Goal: Feedback & Contribution: Leave review/rating

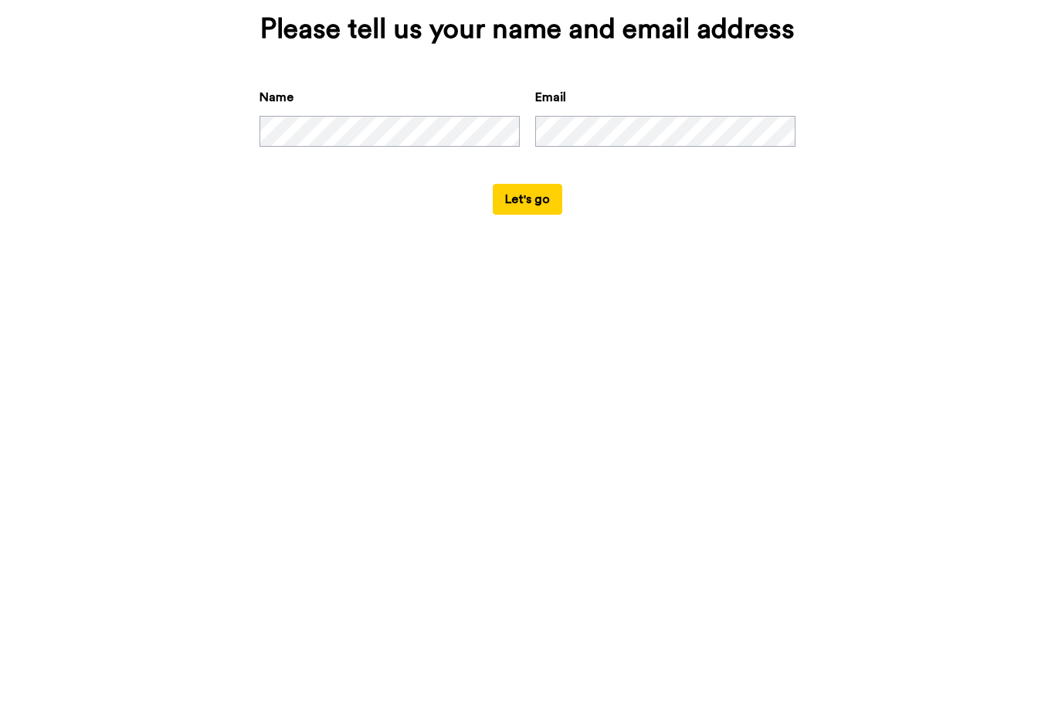
click at [539, 467] on button "Let's go" at bounding box center [528, 482] width 70 height 31
click at [527, 467] on button "Let's go" at bounding box center [528, 482] width 70 height 31
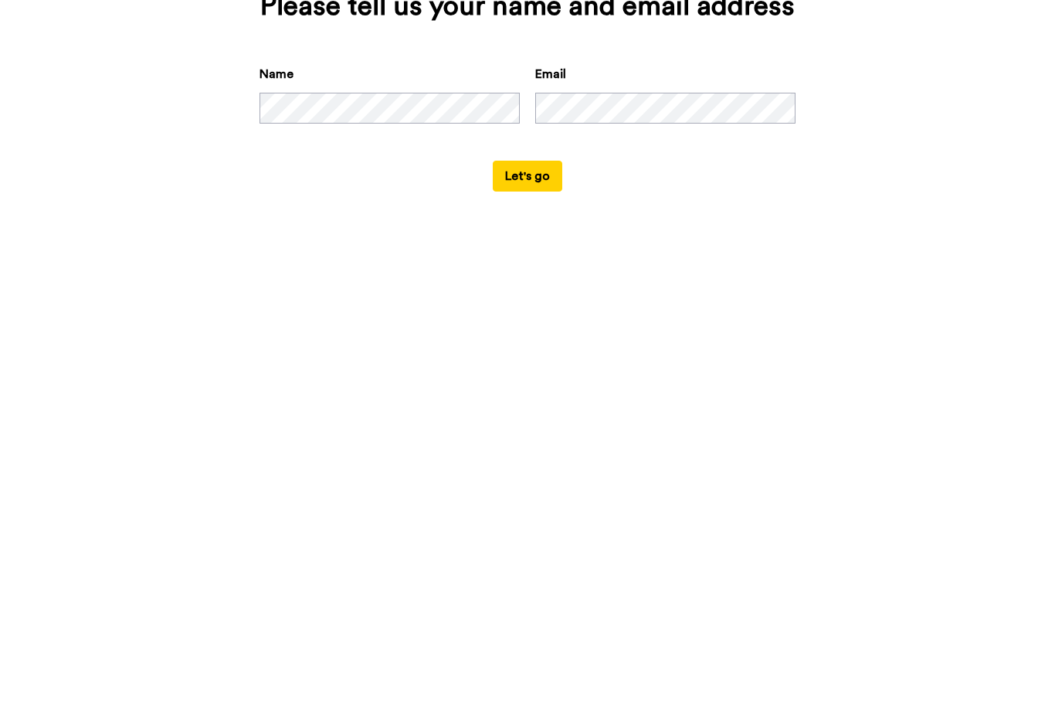
click at [535, 467] on button "Let's go" at bounding box center [528, 482] width 70 height 31
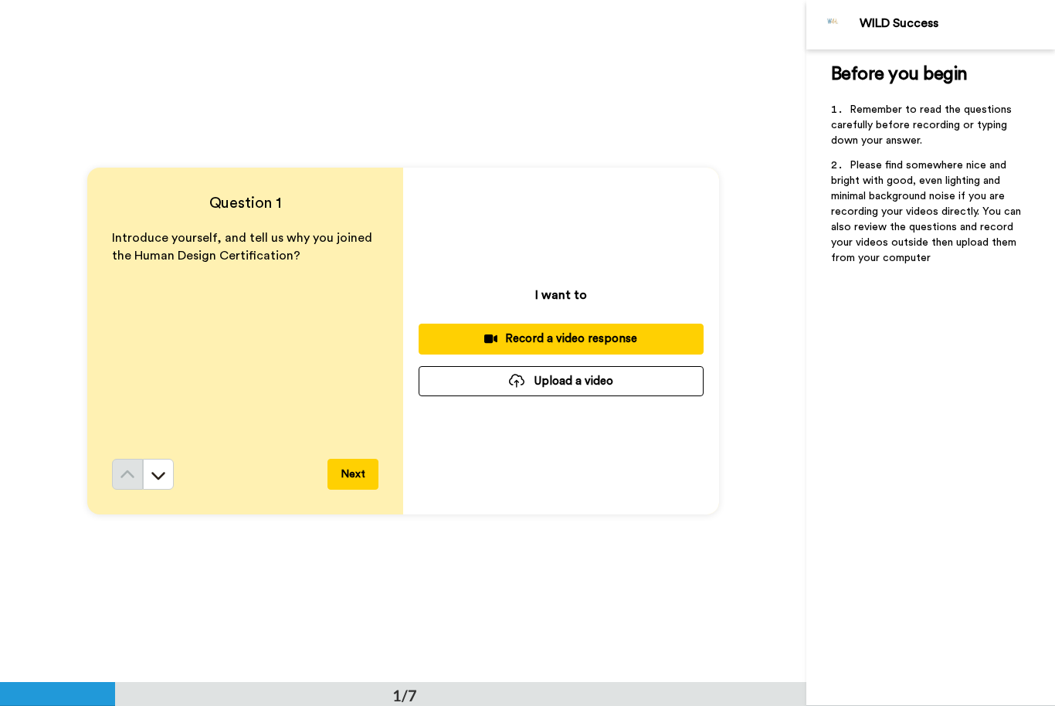
click at [354, 484] on button "Next" at bounding box center [353, 474] width 51 height 31
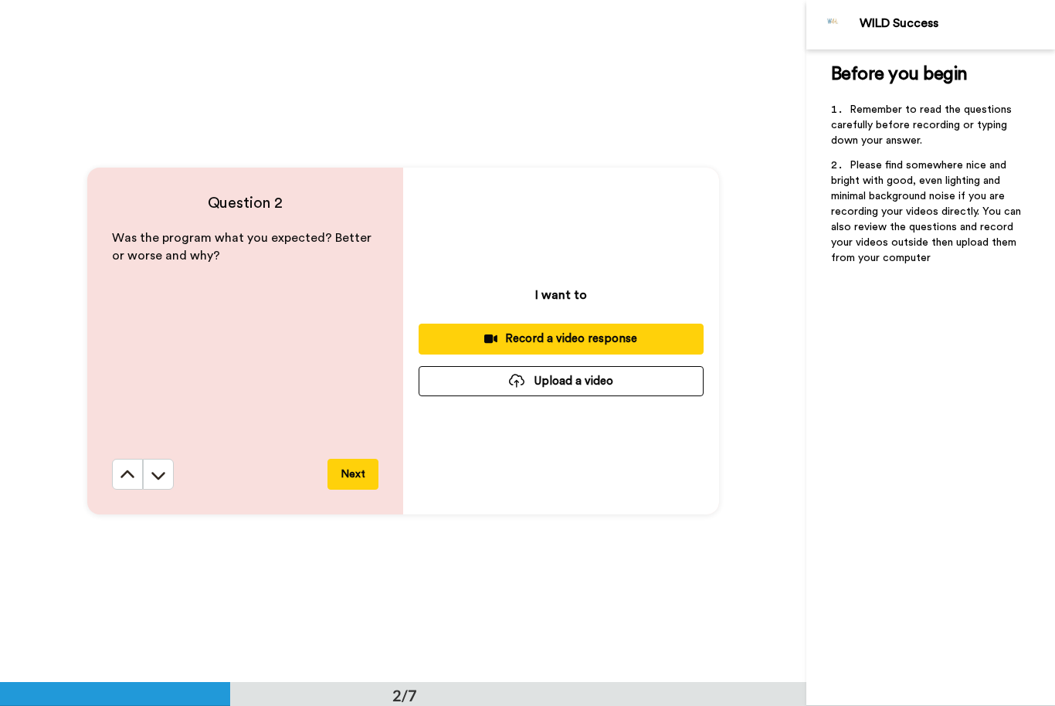
scroll to position [683, 0]
click at [132, 471] on icon at bounding box center [127, 474] width 15 height 15
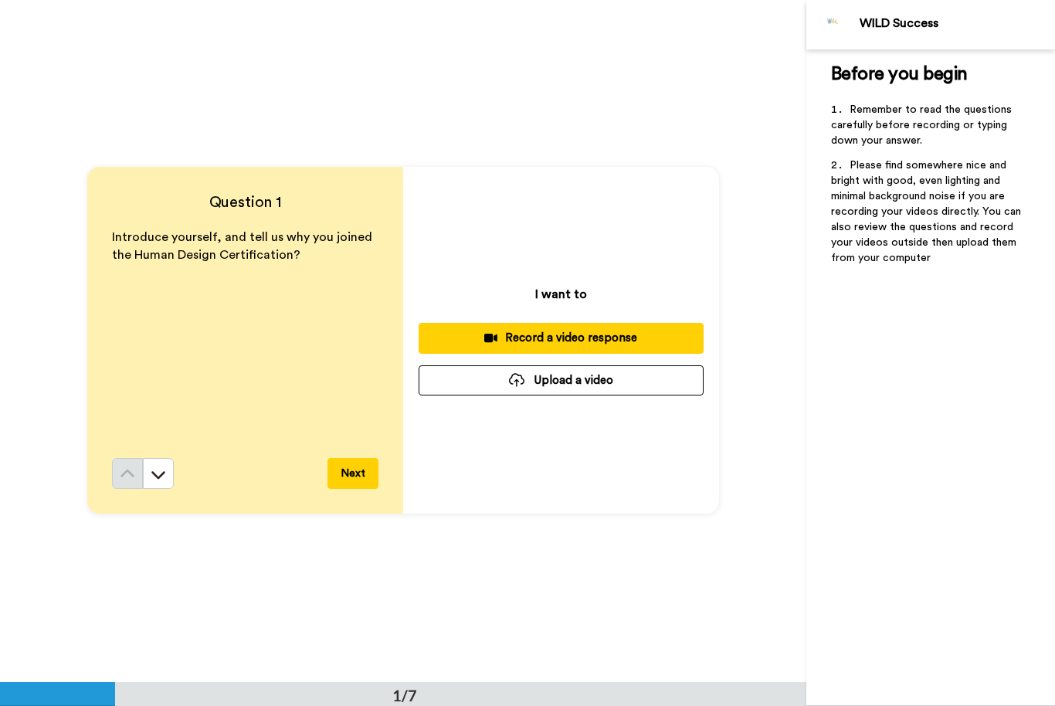
scroll to position [0, 0]
click at [342, 476] on button "Next" at bounding box center [353, 474] width 51 height 31
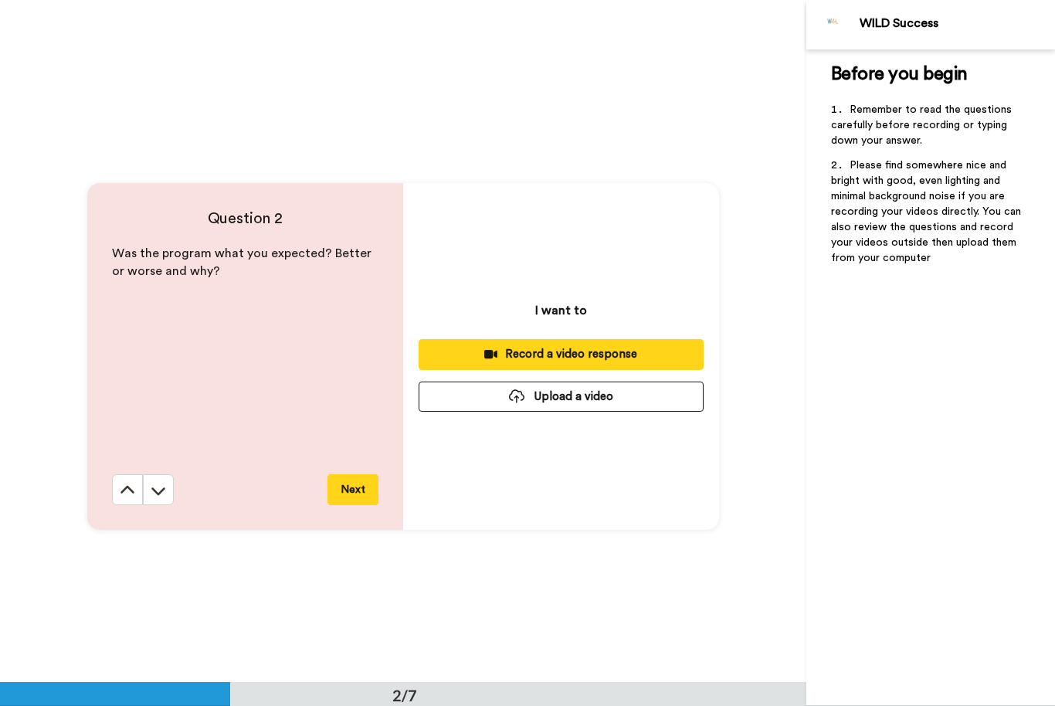
scroll to position [683, 0]
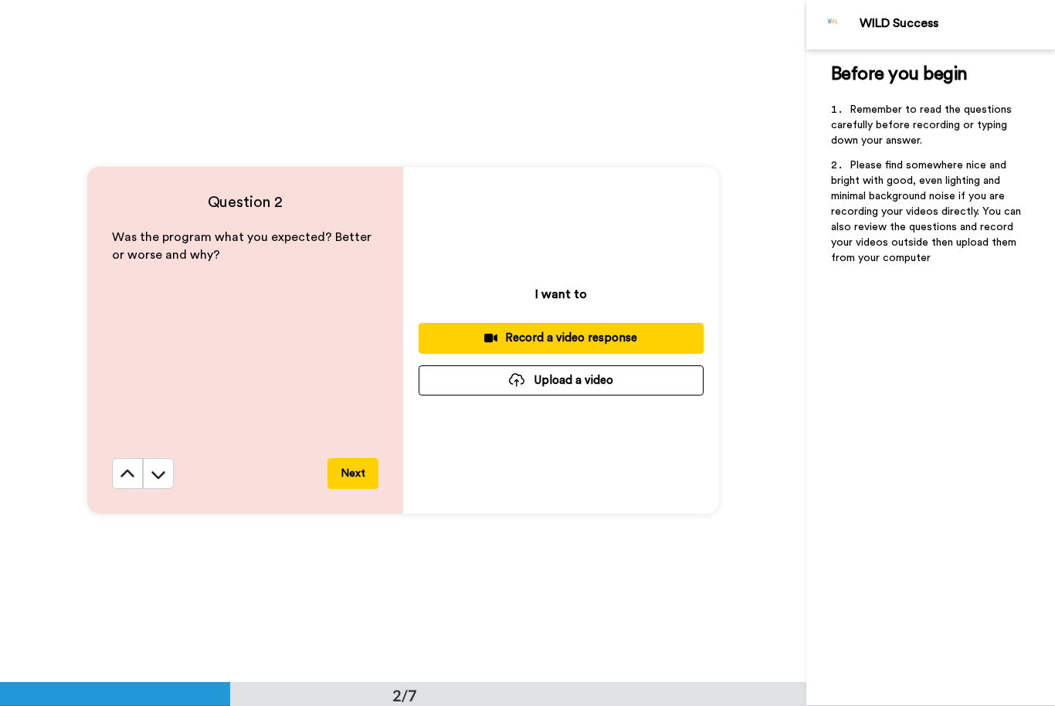
click at [355, 467] on button "Next" at bounding box center [353, 473] width 51 height 31
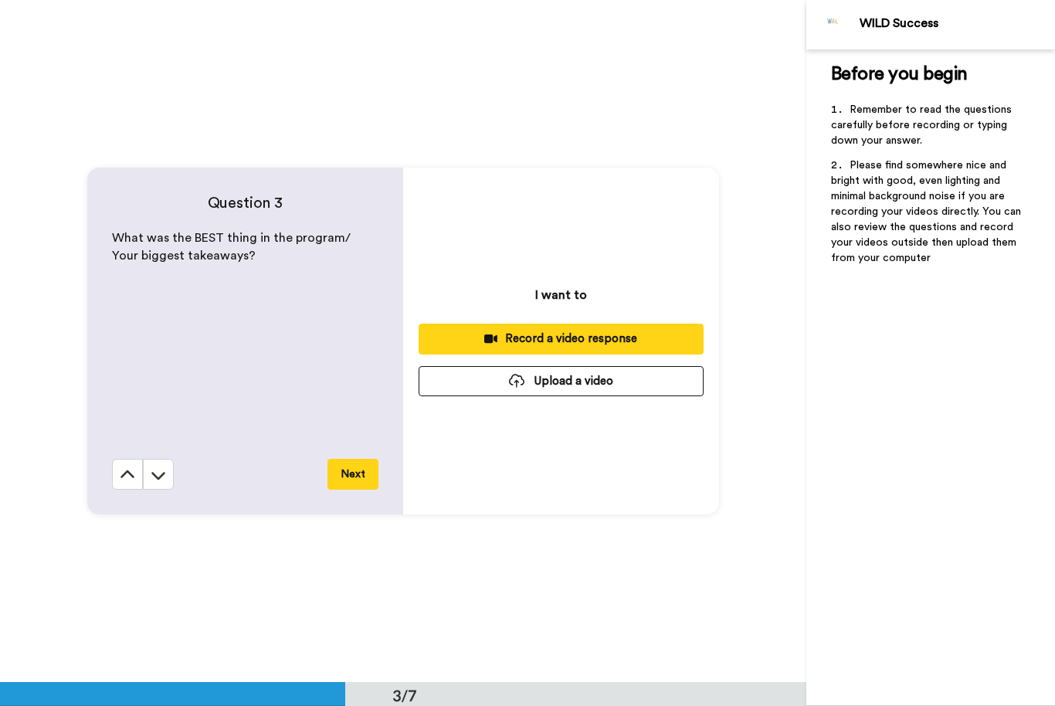
scroll to position [1365, 0]
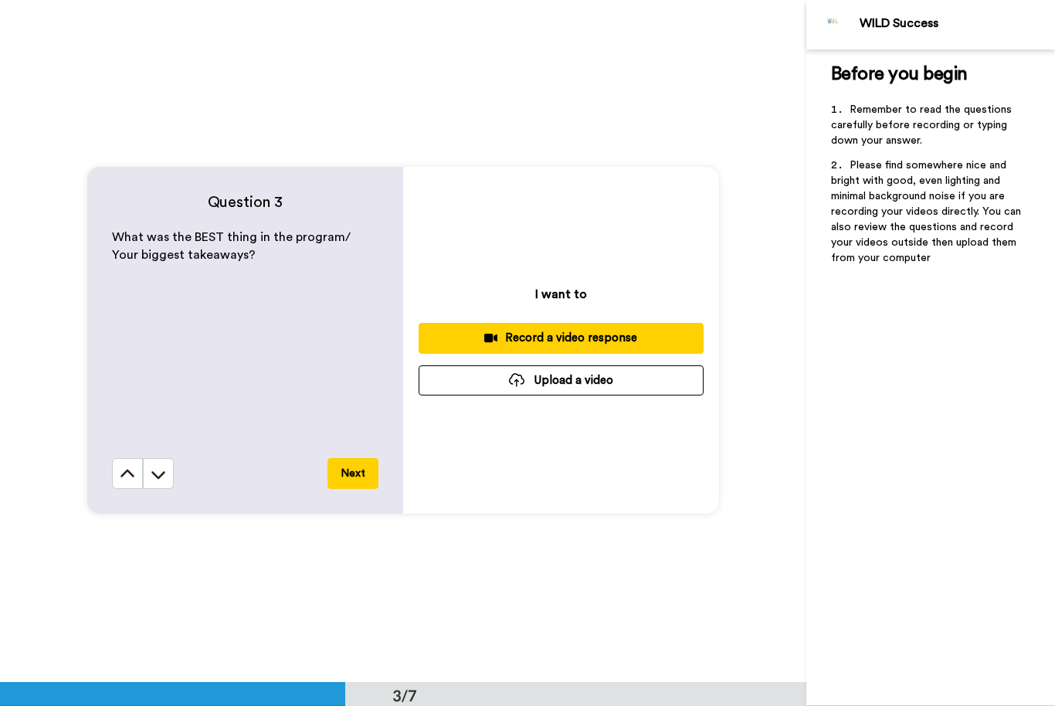
click at [353, 474] on button "Next" at bounding box center [353, 473] width 51 height 31
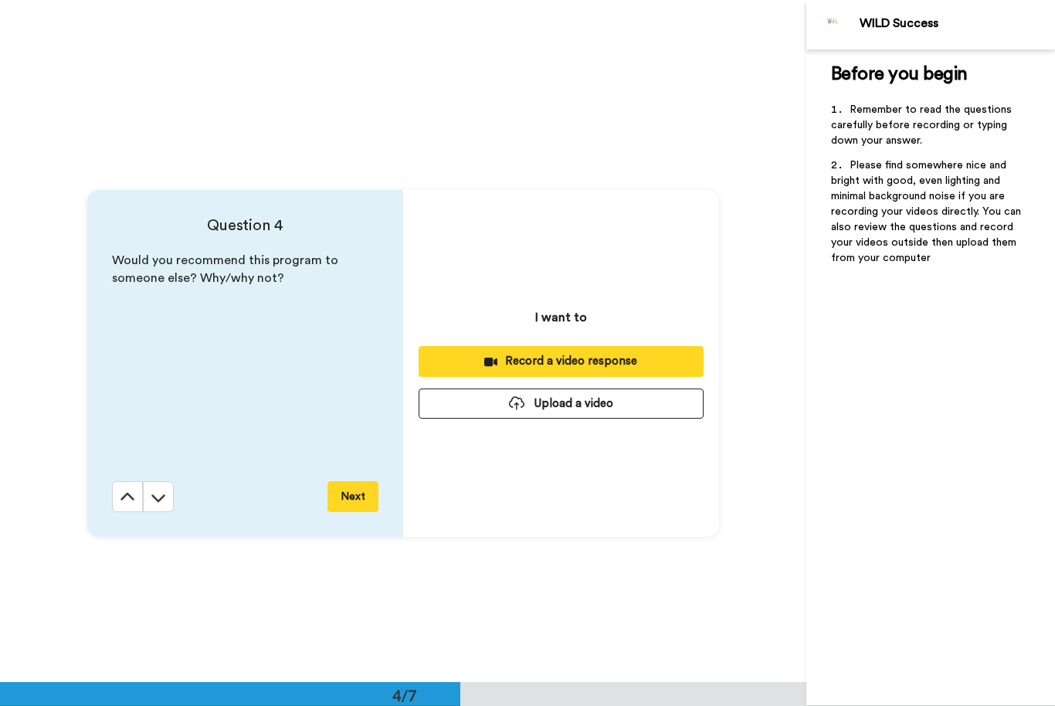
scroll to position [2048, 0]
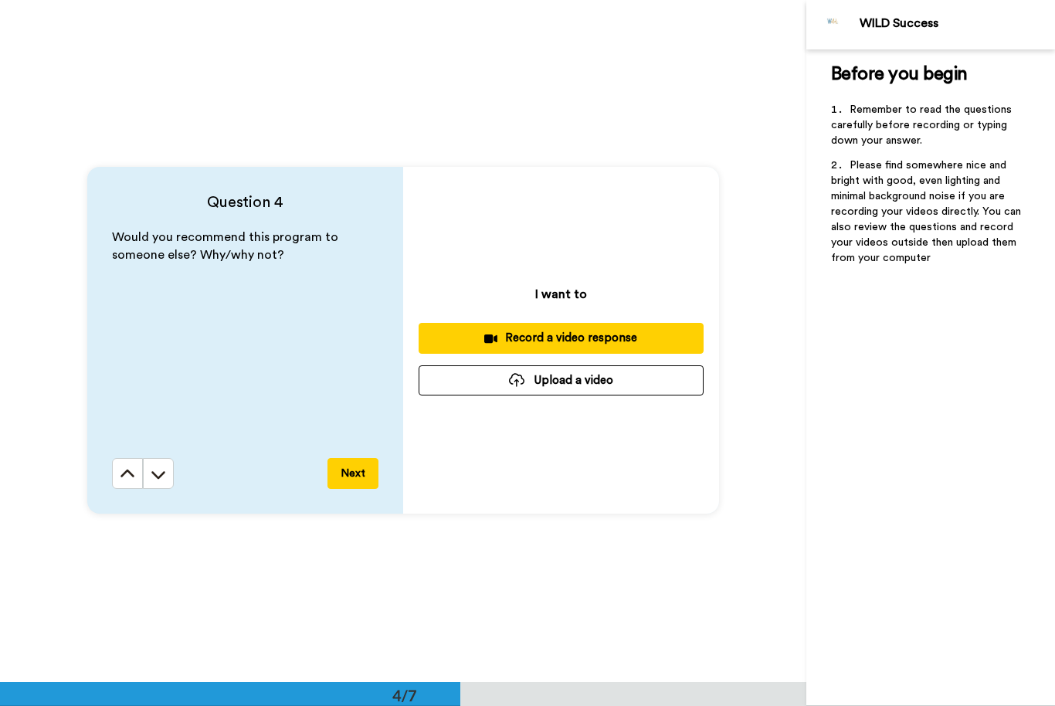
click at [354, 469] on button "Next" at bounding box center [353, 473] width 51 height 31
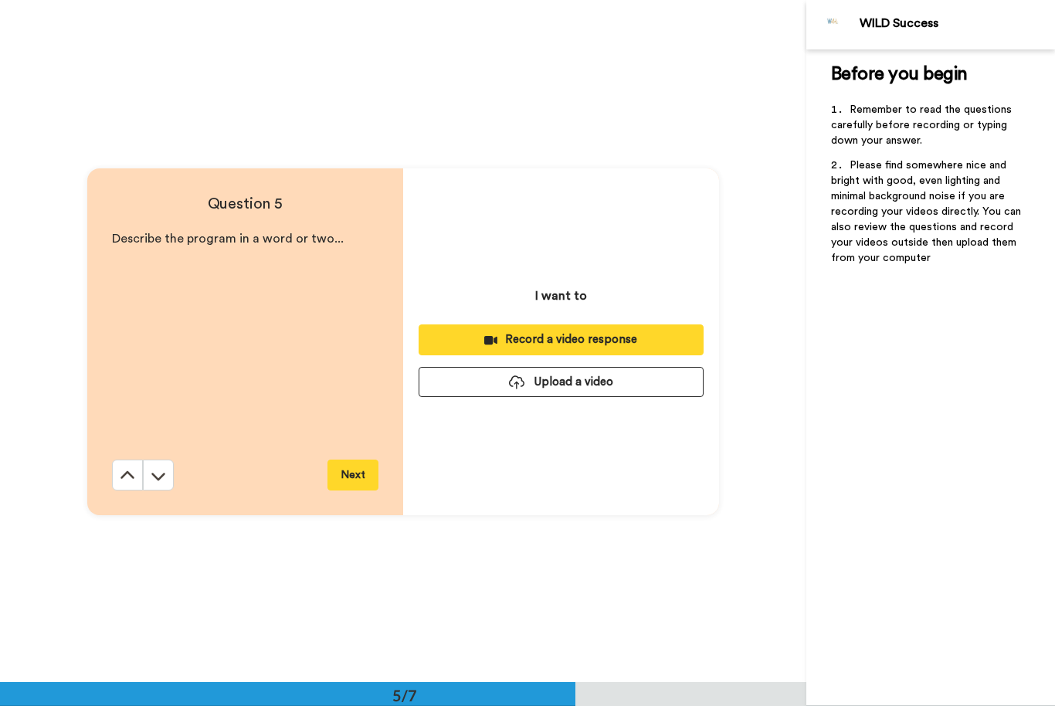
scroll to position [2730, 0]
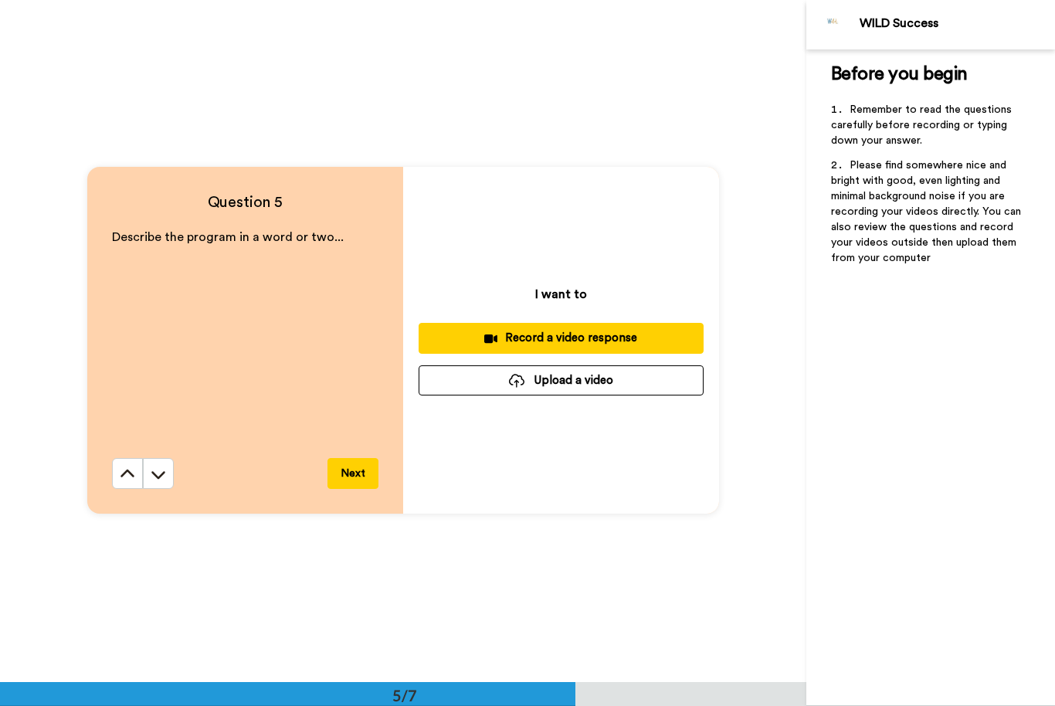
click at [352, 473] on button "Next" at bounding box center [353, 473] width 51 height 31
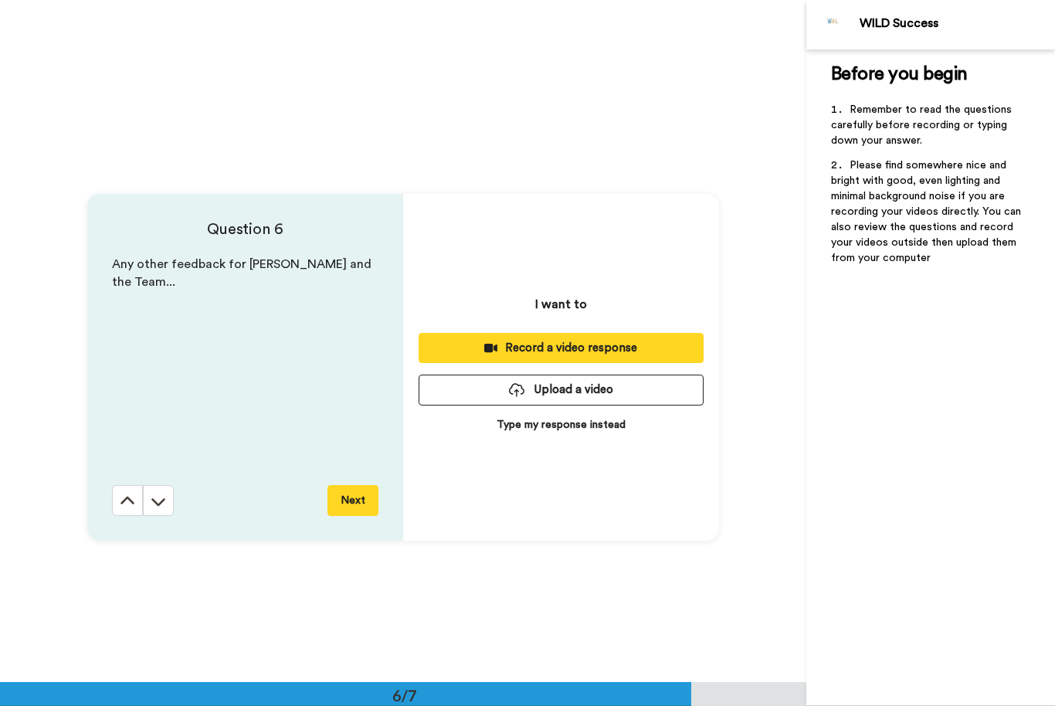
scroll to position [3412, 0]
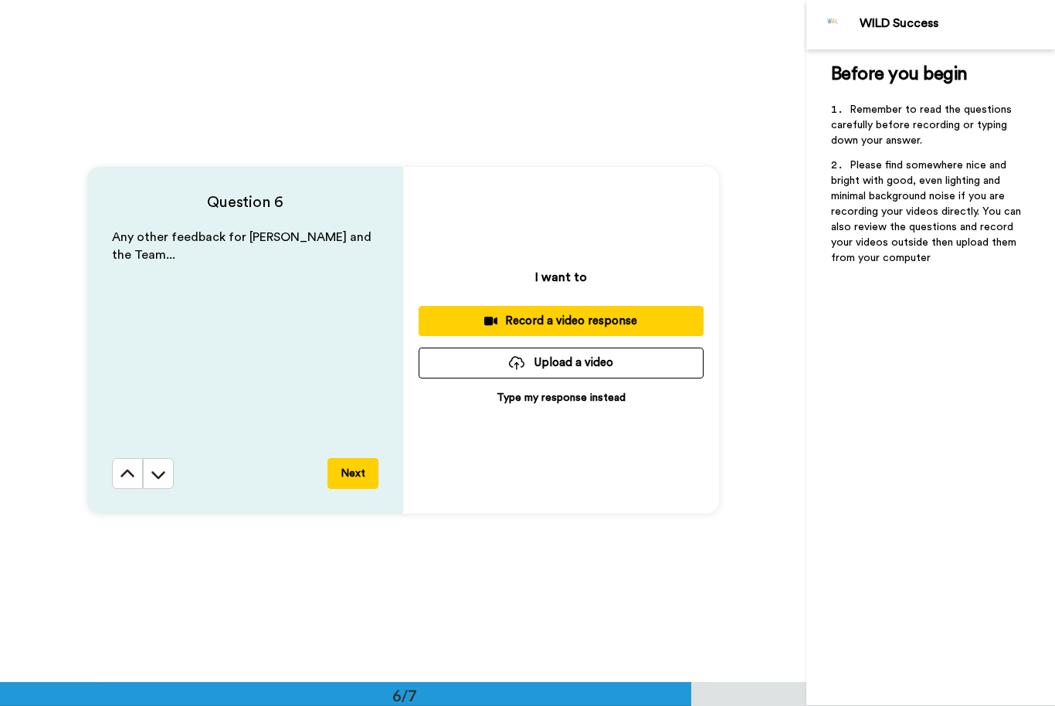
click at [357, 469] on button "Next" at bounding box center [353, 473] width 51 height 31
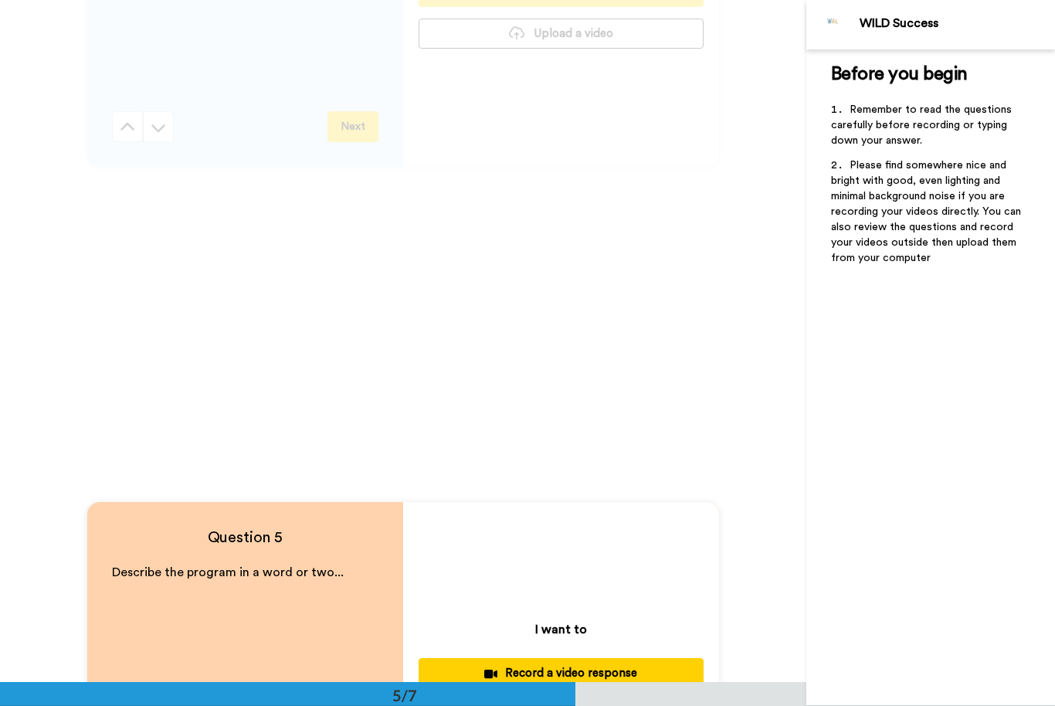
scroll to position [2394, 0]
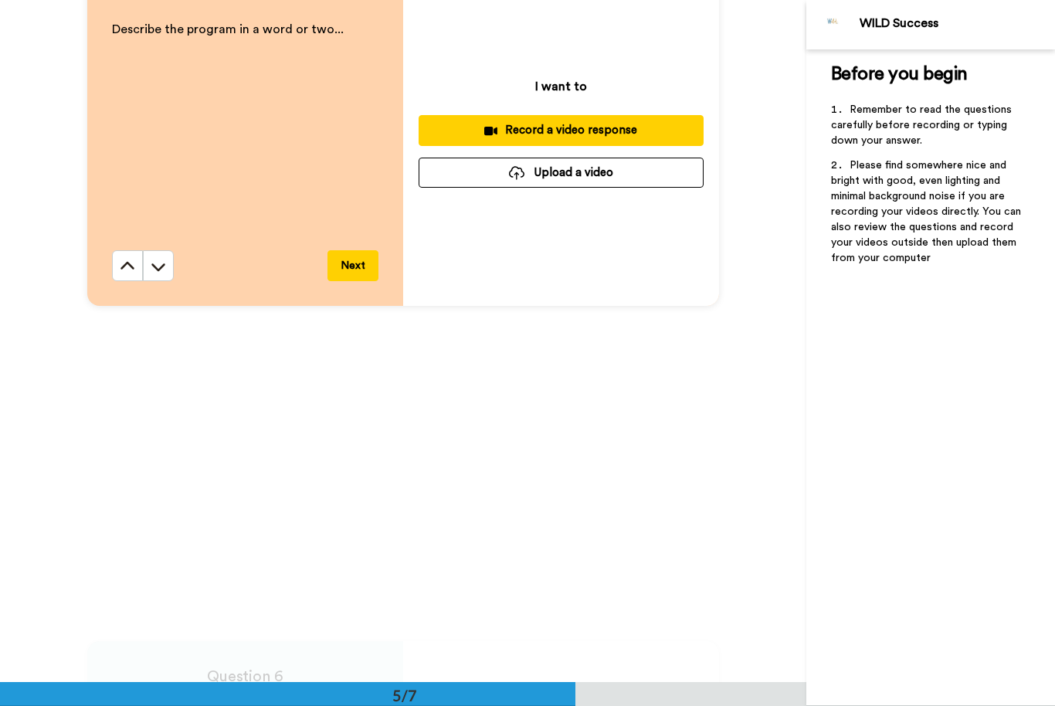
click at [362, 258] on button "Next" at bounding box center [353, 265] width 51 height 31
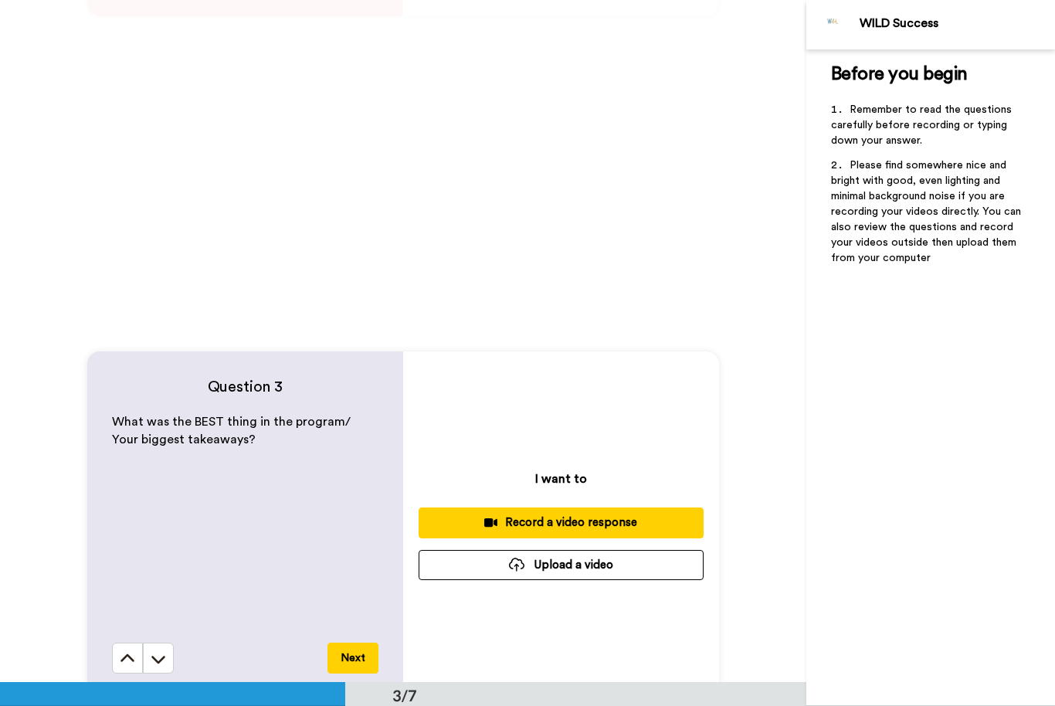
scroll to position [1180, 0]
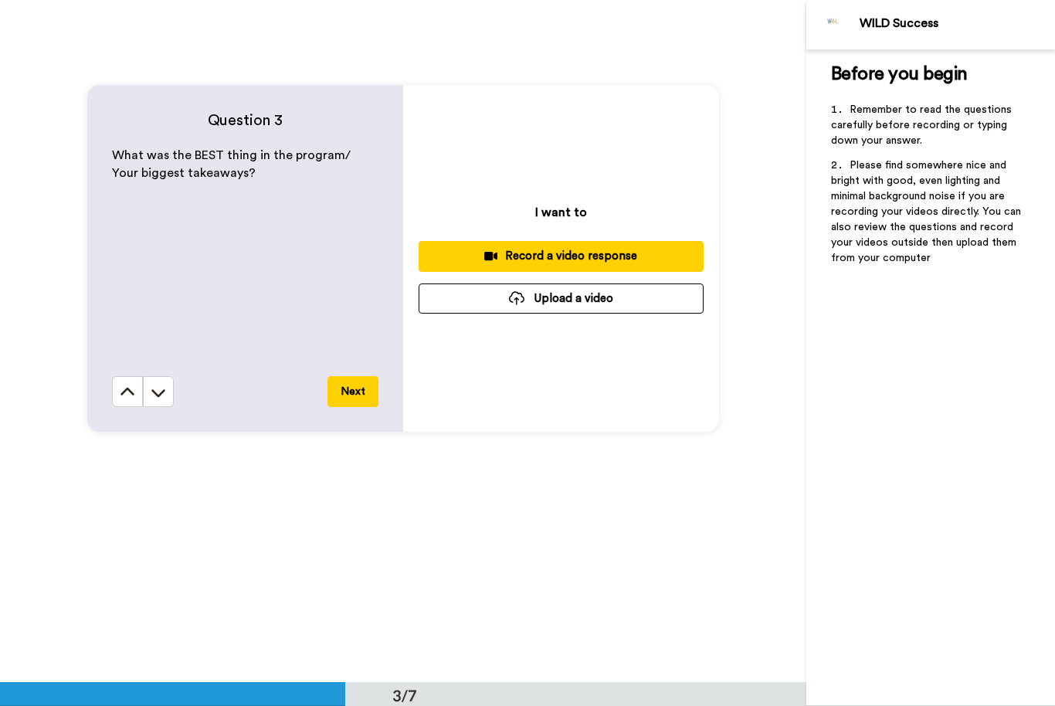
click at [359, 393] on button "Next" at bounding box center [353, 391] width 51 height 31
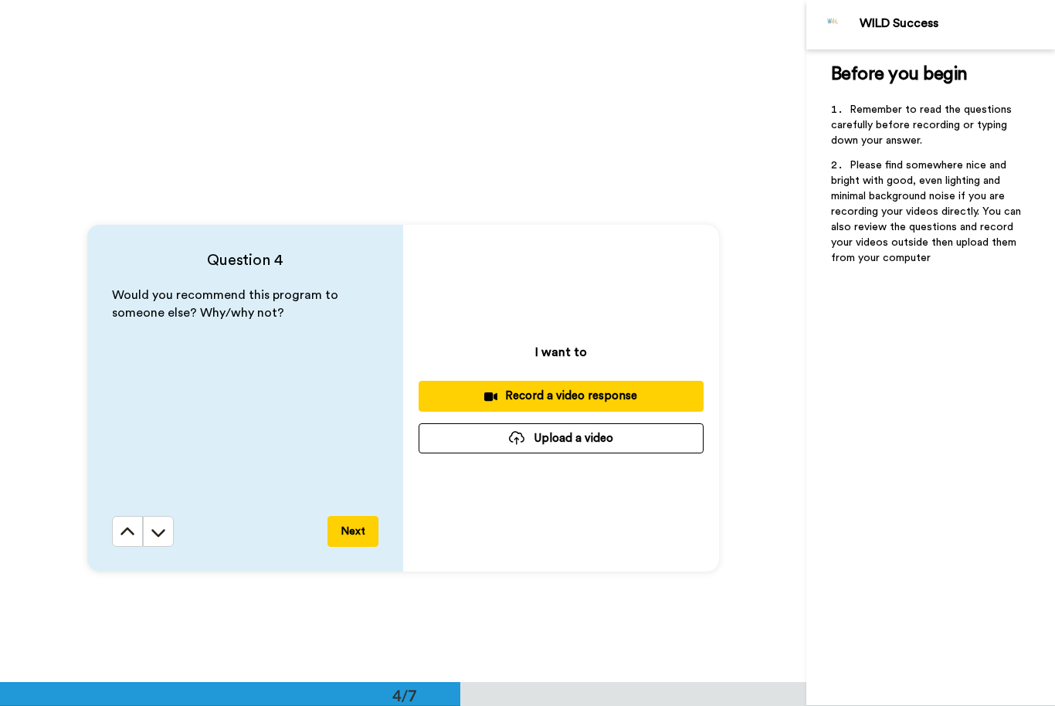
scroll to position [1991, 0]
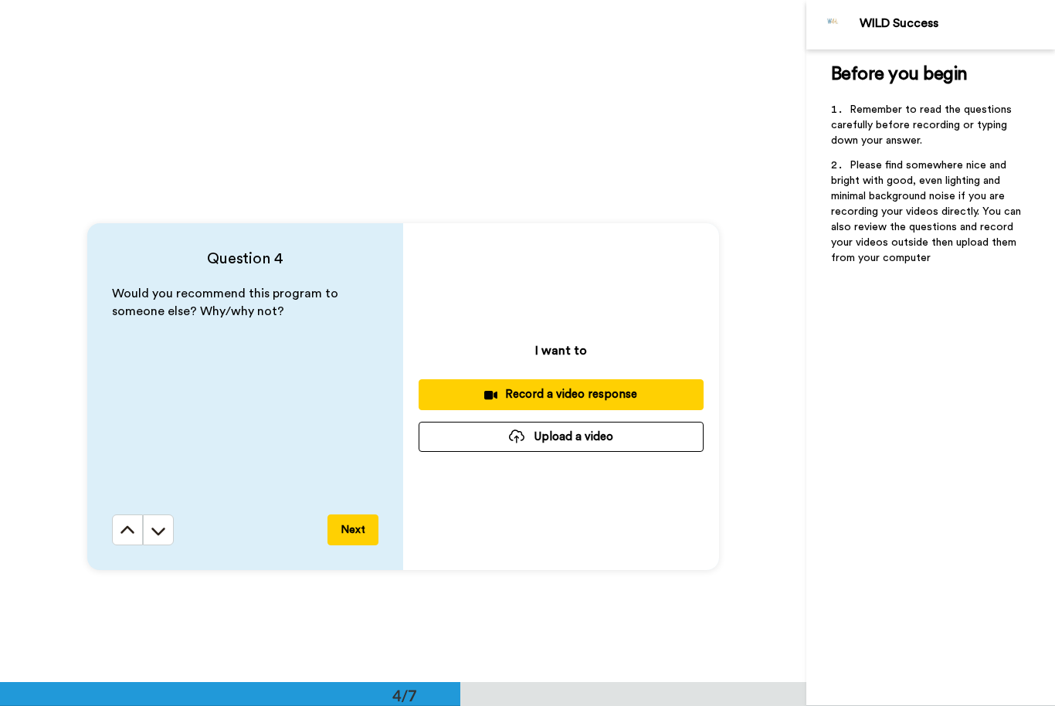
click at [19, 478] on div "Question 4 Would you recommend this program to someone else? Why/why not? Next …" at bounding box center [403, 397] width 807 height 682
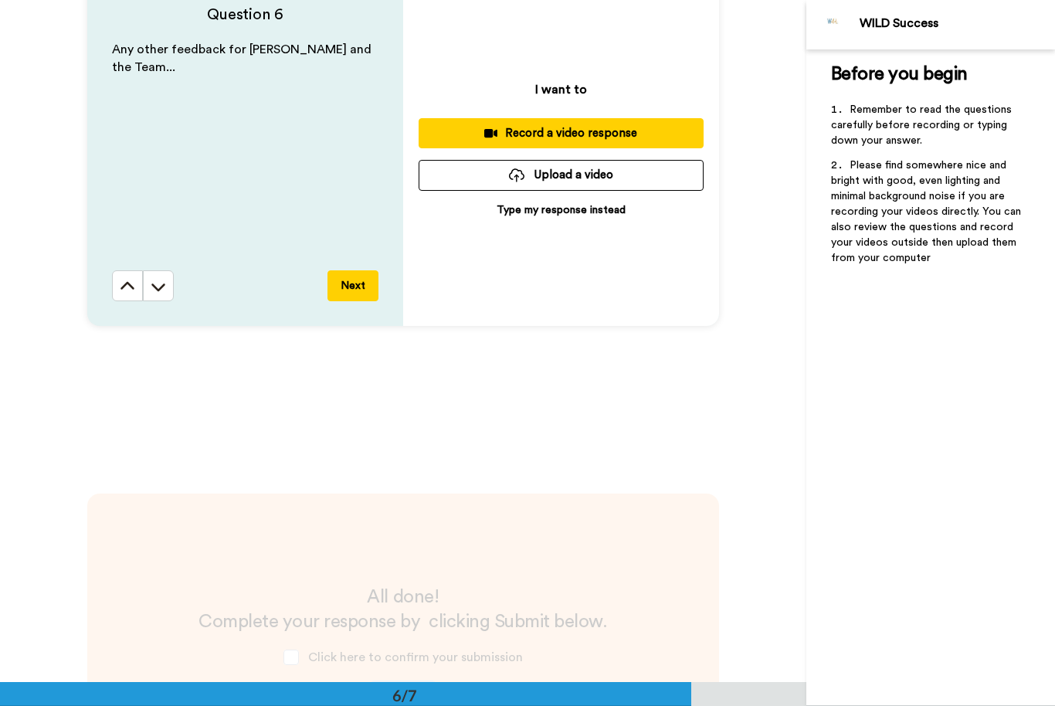
scroll to position [3603, 0]
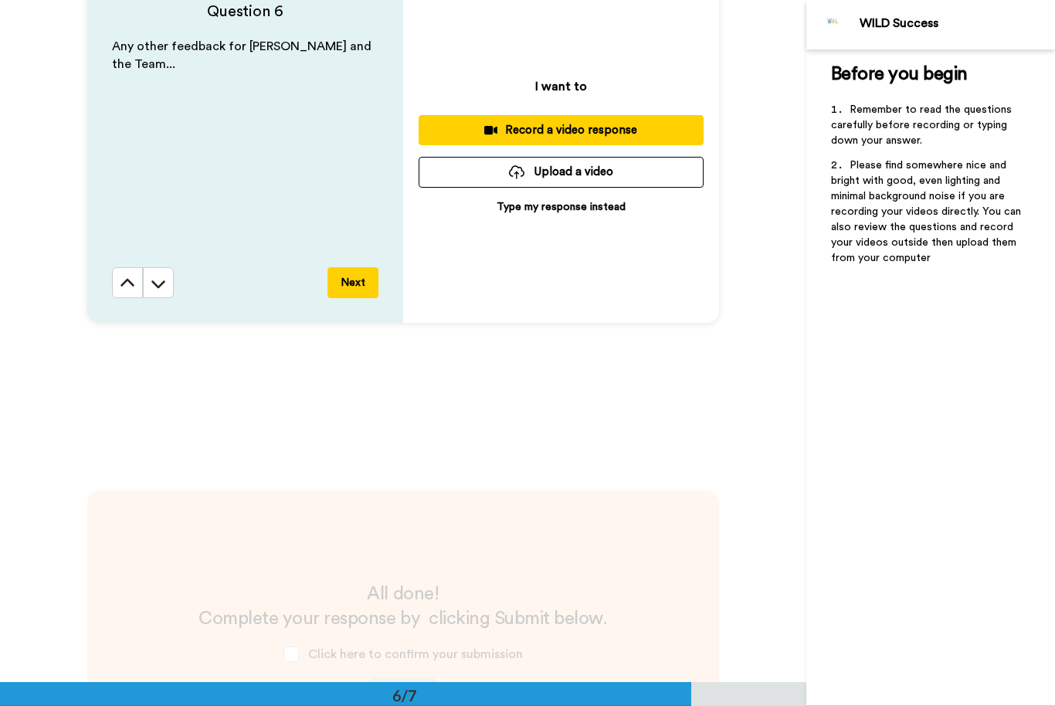
click at [580, 131] on div "Record a video response" at bounding box center [561, 130] width 260 height 16
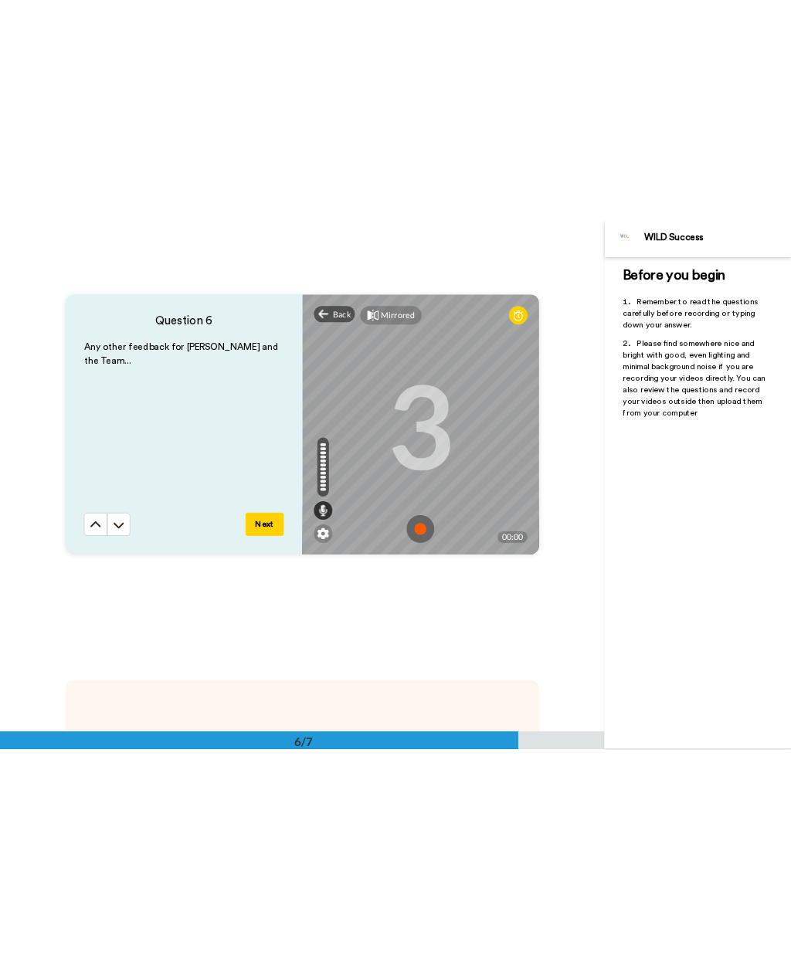
scroll to position [3477, 0]
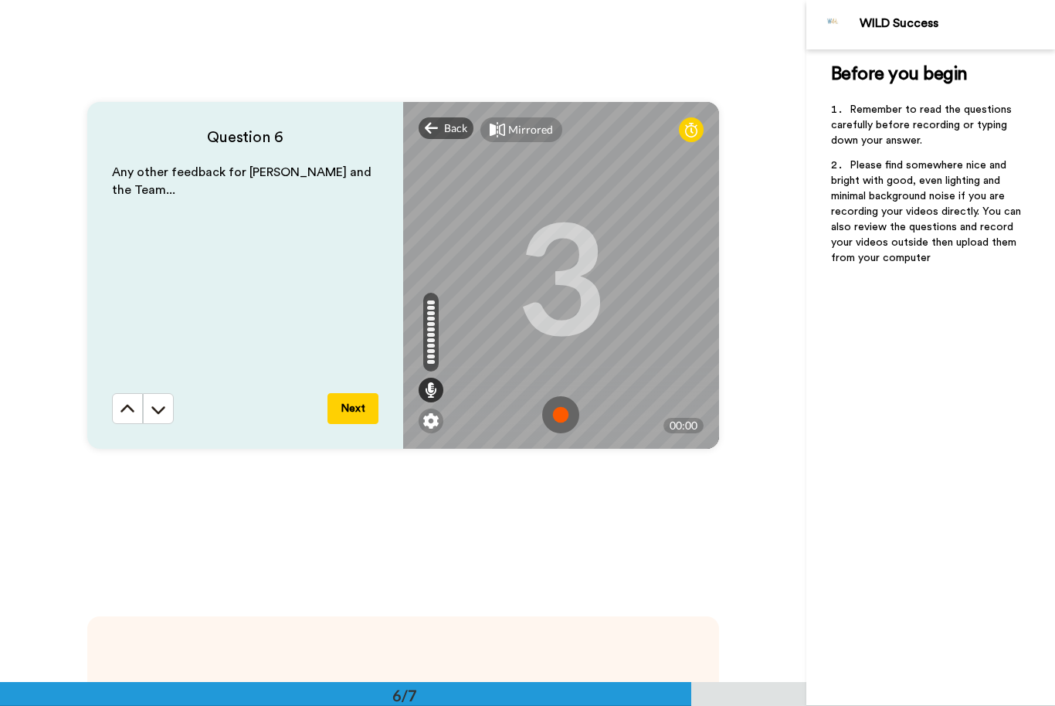
click at [532, 122] on div "Mirrored" at bounding box center [530, 129] width 45 height 15
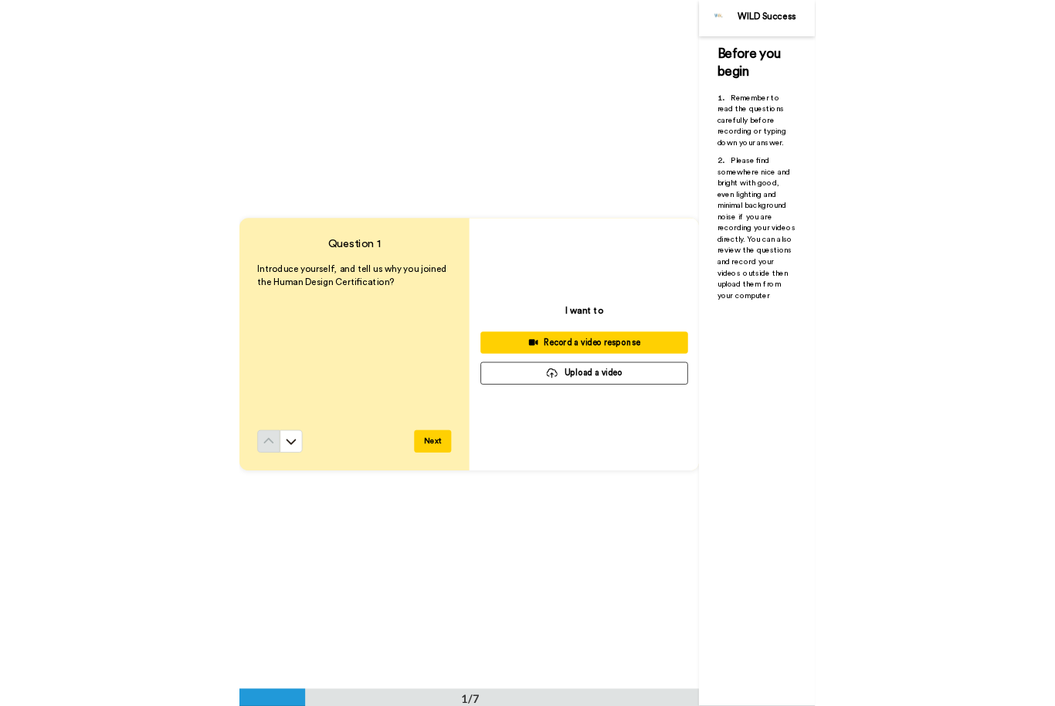
scroll to position [0, 0]
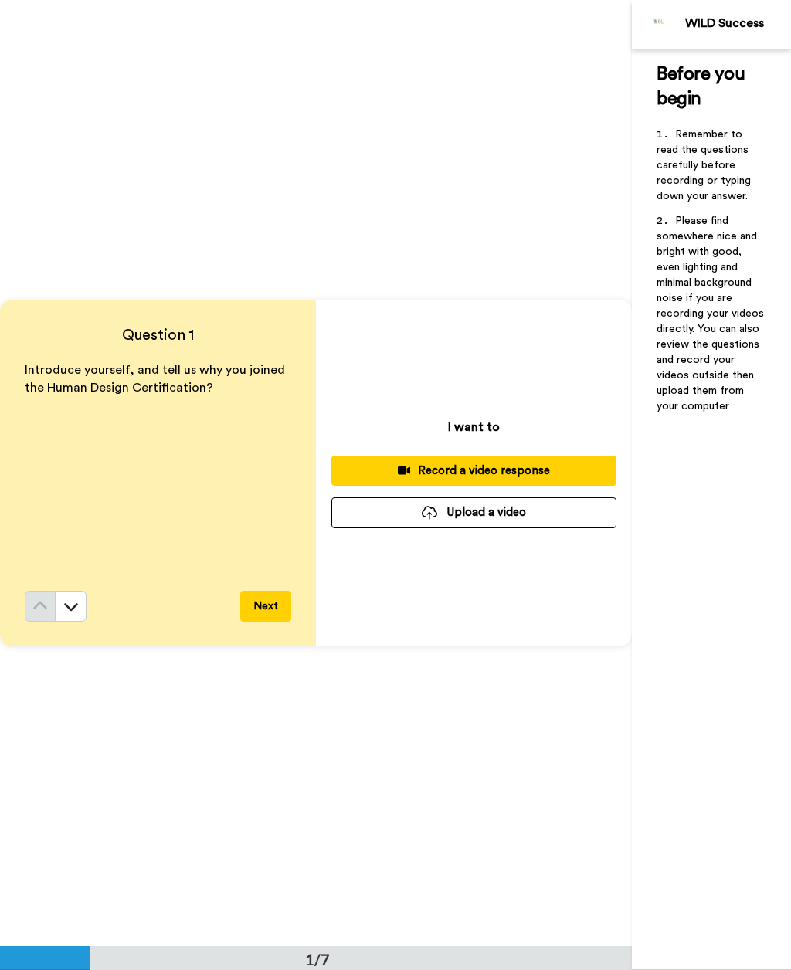
click at [525, 464] on div "Record a video response" at bounding box center [474, 471] width 260 height 16
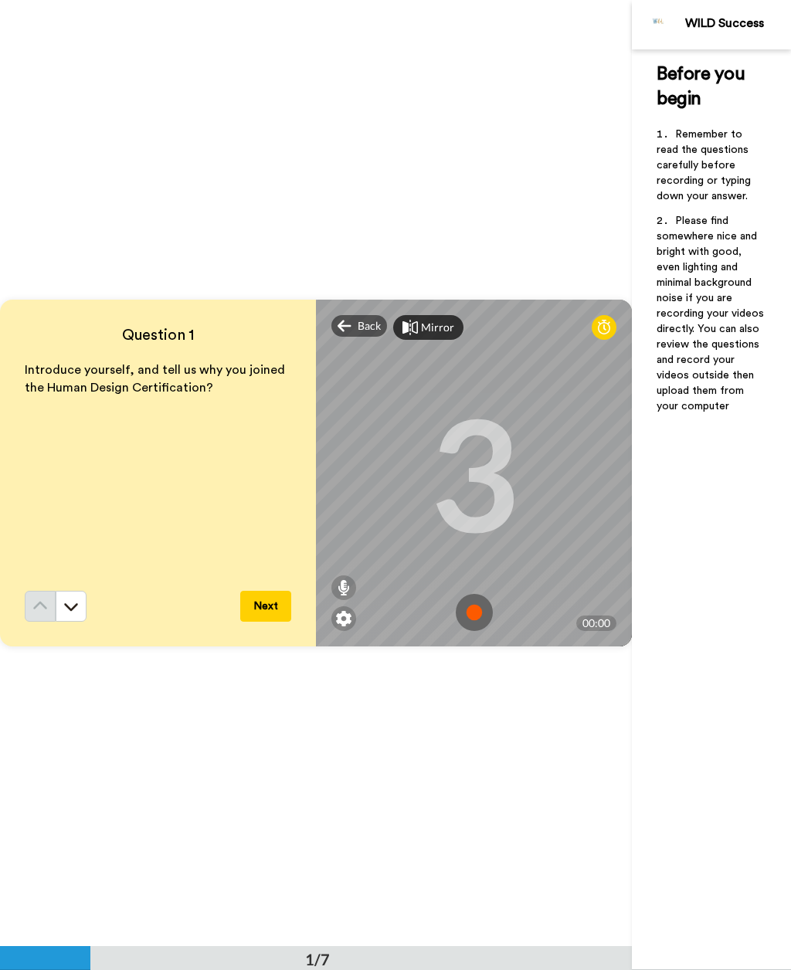
click at [427, 327] on div "Mirror" at bounding box center [437, 327] width 33 height 15
click at [440, 326] on div "Mirrored" at bounding box center [443, 327] width 45 height 15
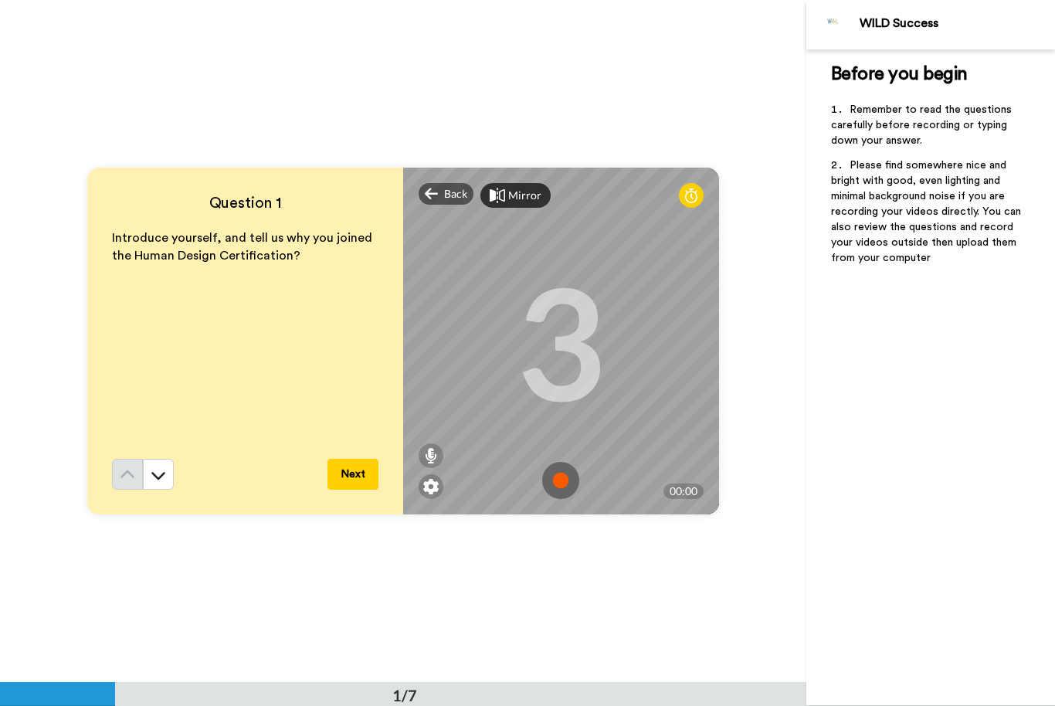
click at [444, 194] on span "Back" at bounding box center [455, 193] width 23 height 15
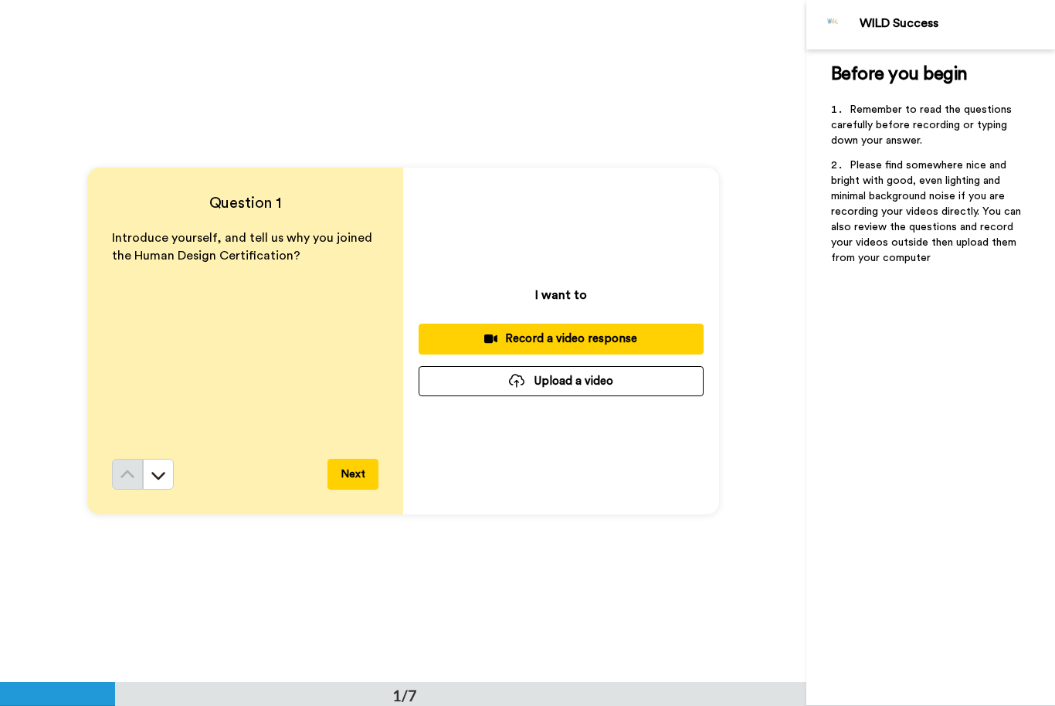
click at [610, 335] on div "Record a video response" at bounding box center [561, 339] width 260 height 16
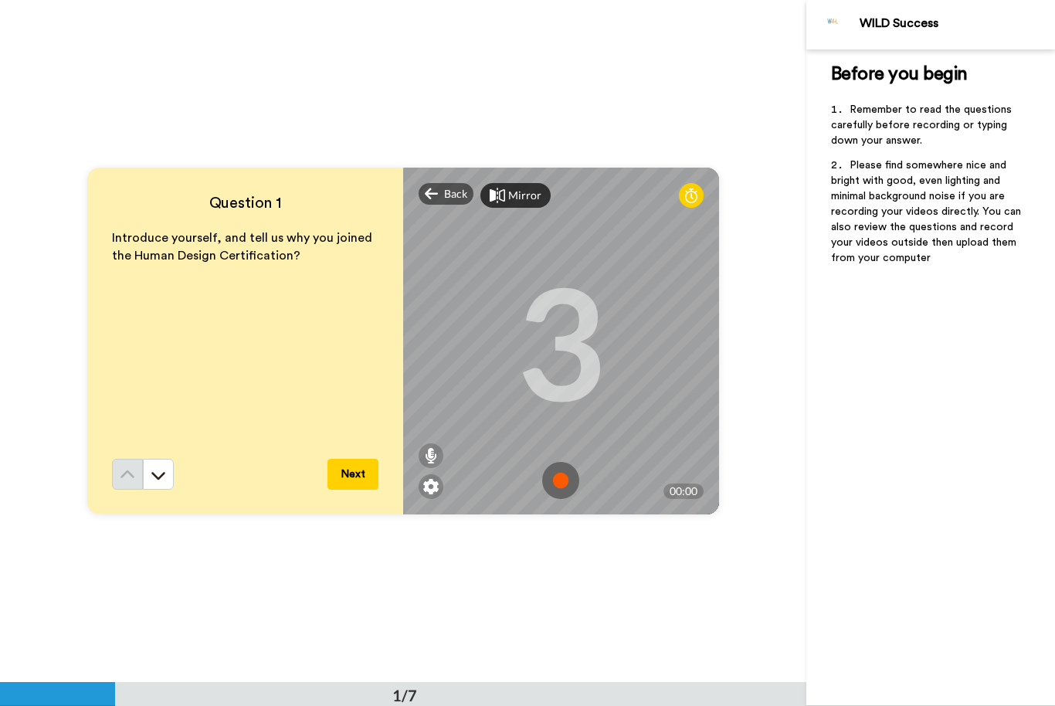
click at [569, 481] on img at bounding box center [560, 480] width 37 height 37
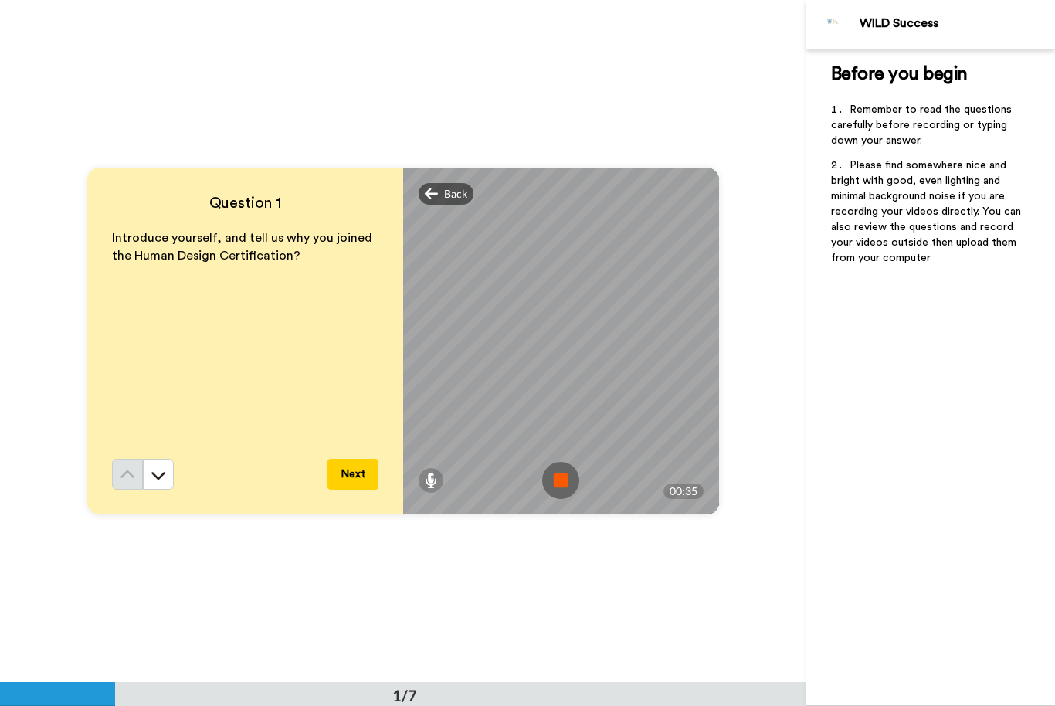
click at [444, 192] on span "Back" at bounding box center [455, 193] width 23 height 15
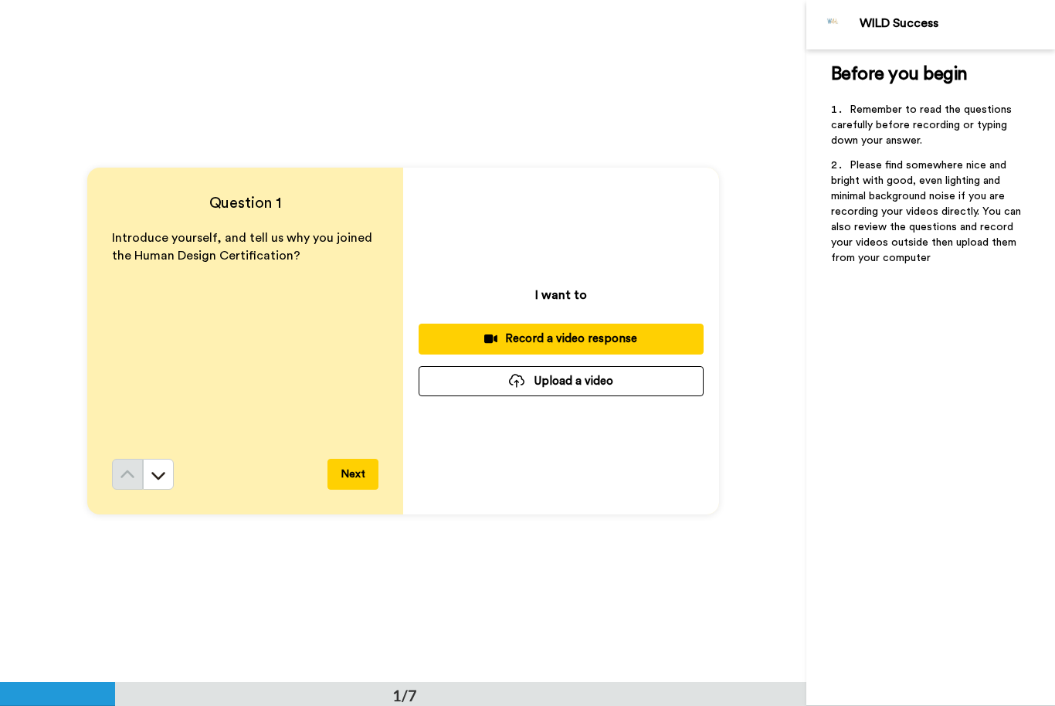
click at [587, 335] on div "Record a video response" at bounding box center [561, 339] width 260 height 16
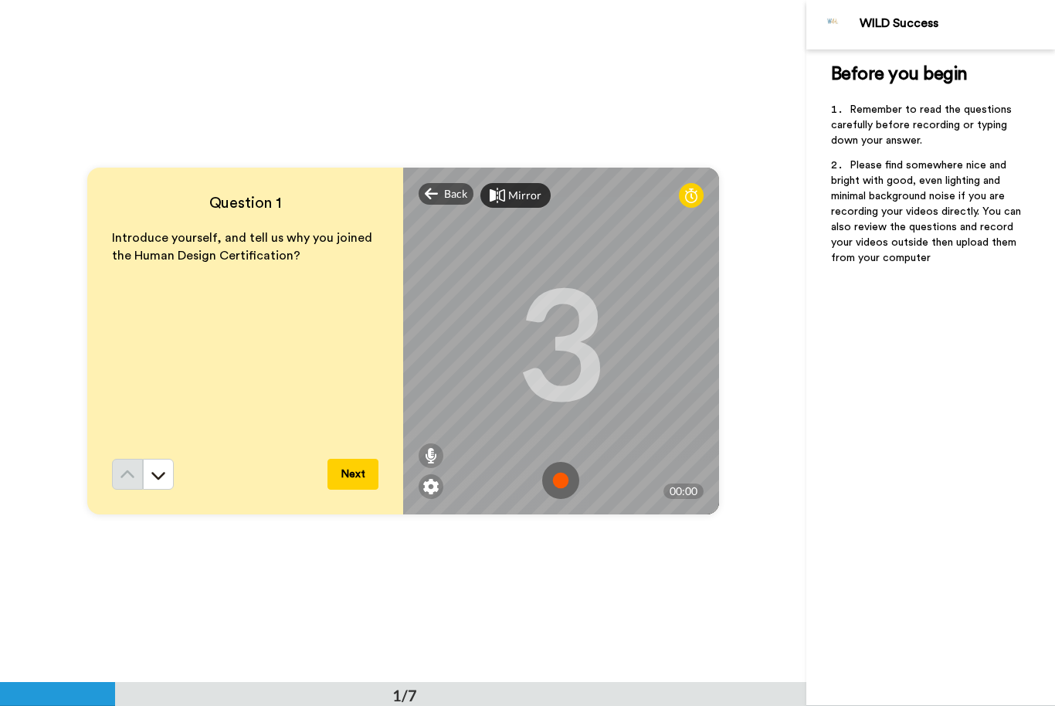
click at [578, 467] on img at bounding box center [560, 480] width 37 height 37
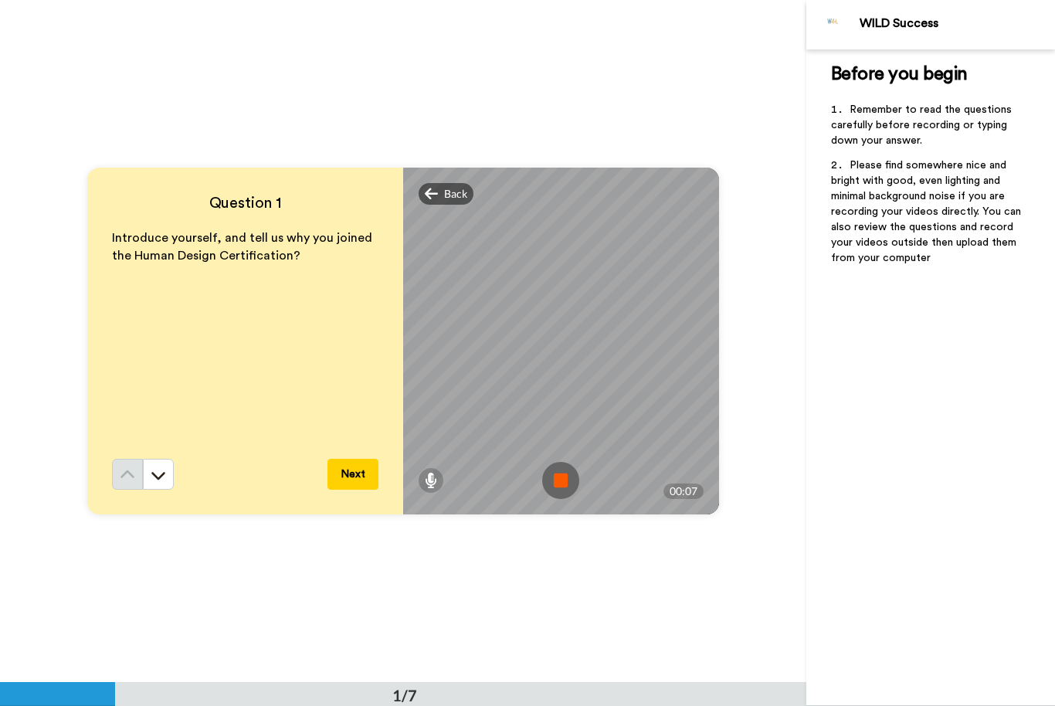
click at [453, 193] on span "Back" at bounding box center [455, 193] width 23 height 15
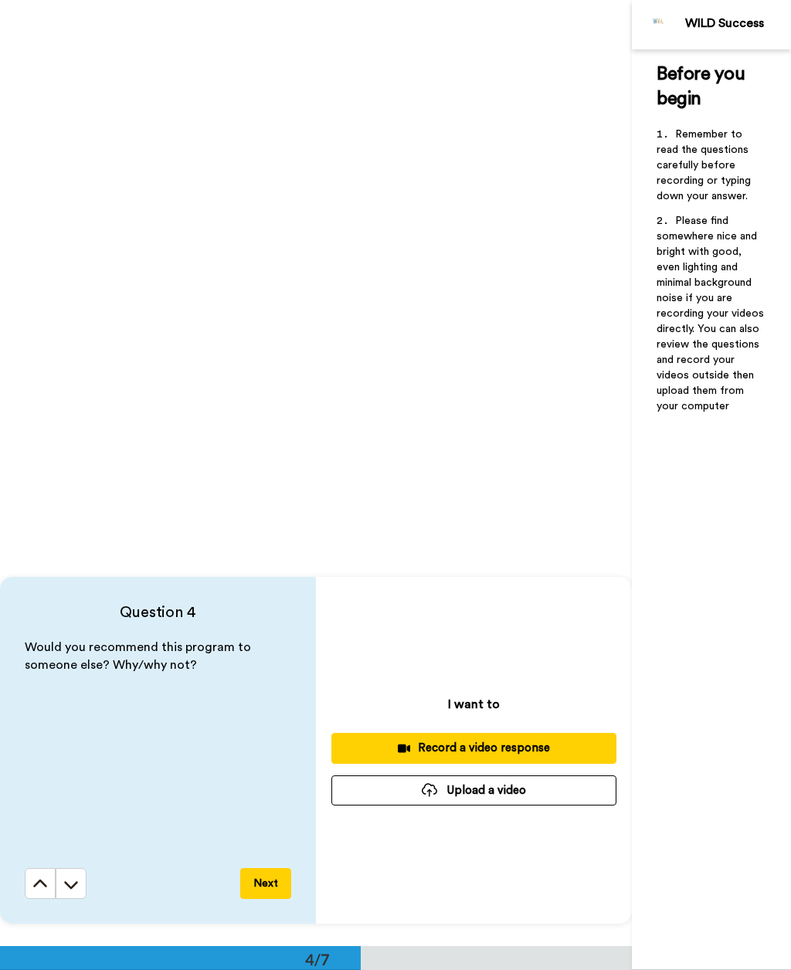
scroll to position [2551, 0]
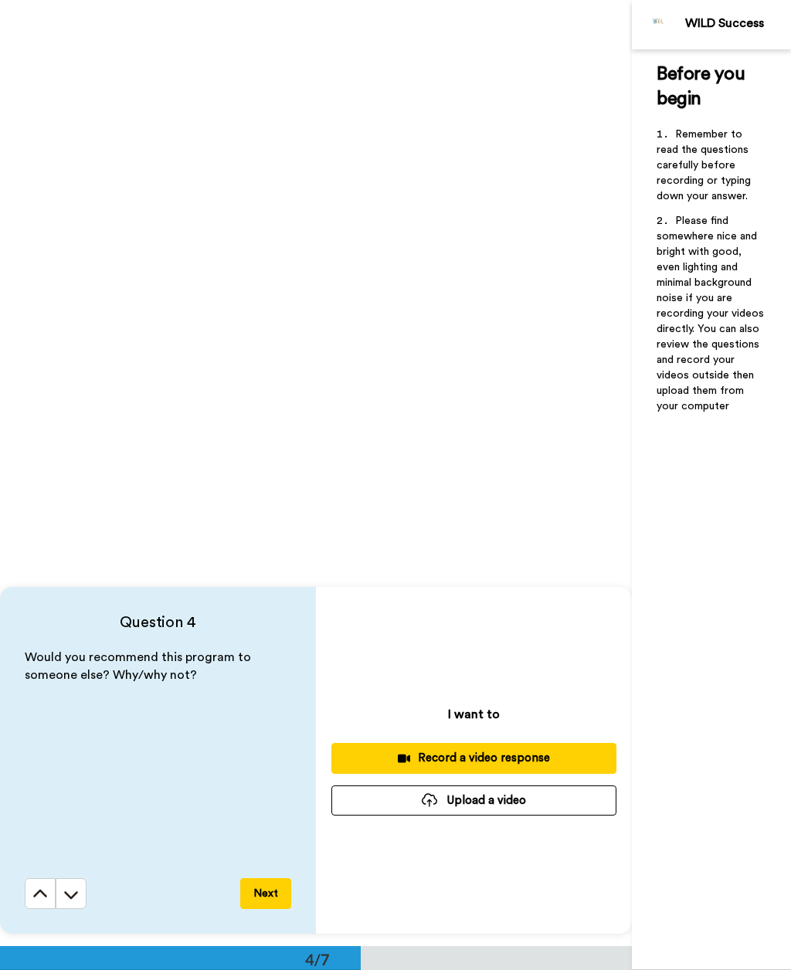
click at [530, 705] on button "Upload a video" at bounding box center [473, 801] width 285 height 30
click at [565, 705] on div "Record a video response" at bounding box center [474, 758] width 260 height 16
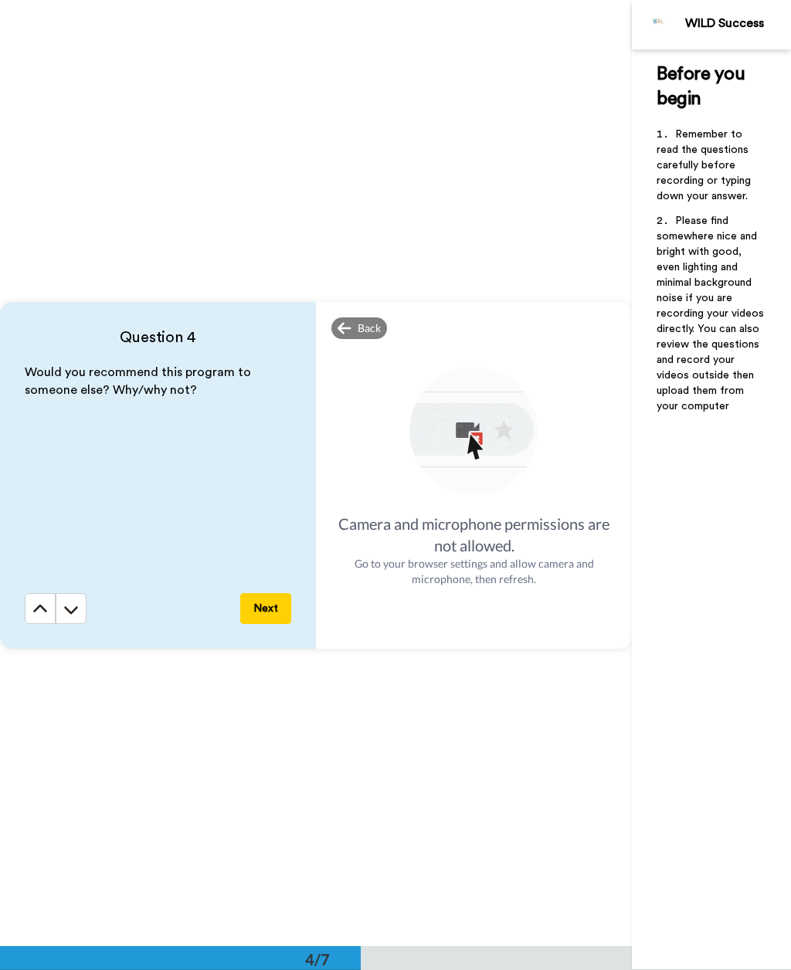
scroll to position [2836, 0]
click at [365, 321] on span "Back" at bounding box center [369, 328] width 23 height 15
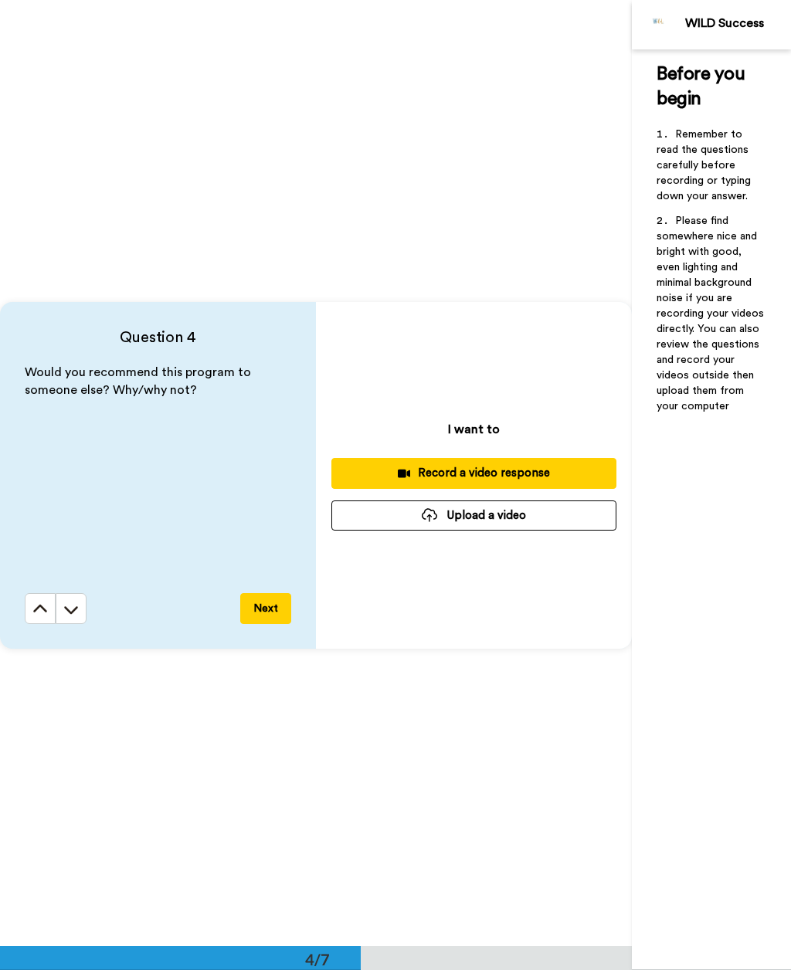
click at [547, 528] on button "Upload a video" at bounding box center [473, 516] width 285 height 30
click at [510, 515] on button "Upload a video" at bounding box center [473, 516] width 285 height 30
click at [520, 516] on button "Upload a video" at bounding box center [473, 516] width 285 height 30
click at [544, 513] on button "Upload a video" at bounding box center [473, 516] width 285 height 30
click at [489, 521] on button "Upload a video" at bounding box center [473, 516] width 285 height 30
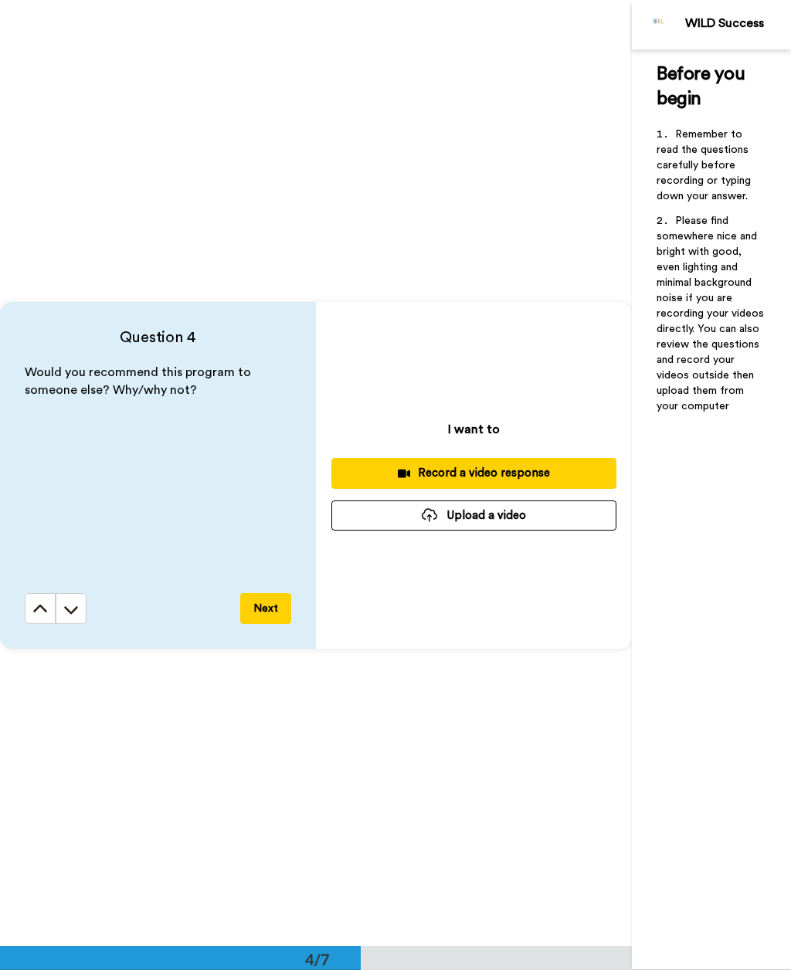
click at [501, 467] on div "Record a video response" at bounding box center [474, 473] width 260 height 16
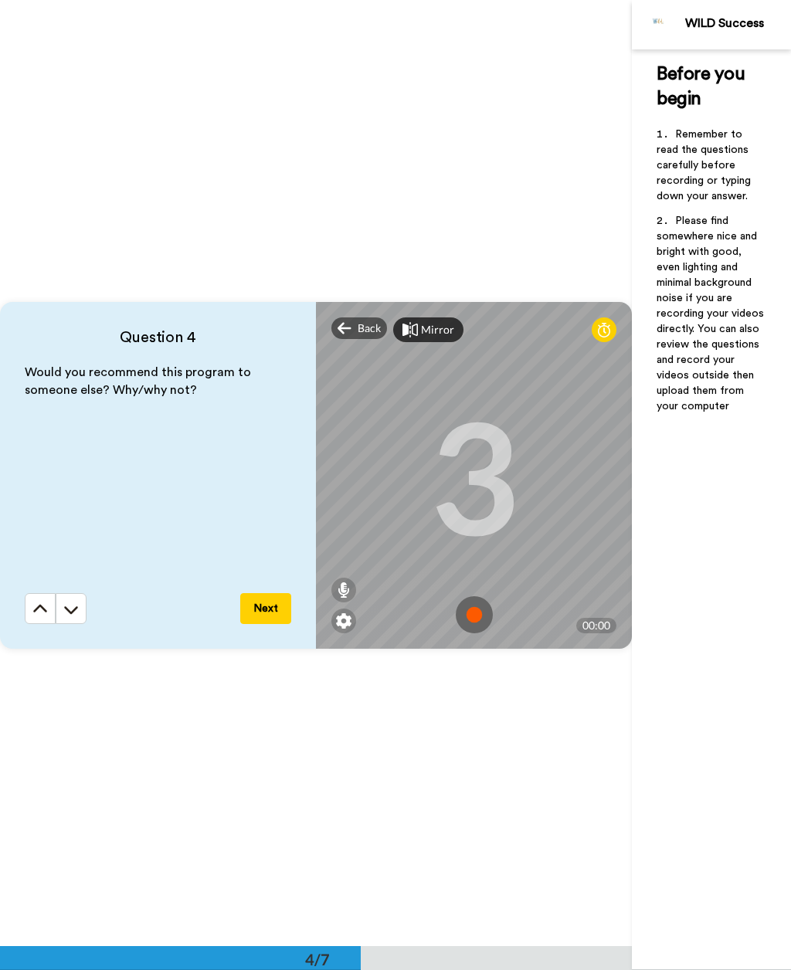
click at [469, 616] on img at bounding box center [474, 615] width 37 height 37
click at [469, 610] on img at bounding box center [474, 615] width 37 height 37
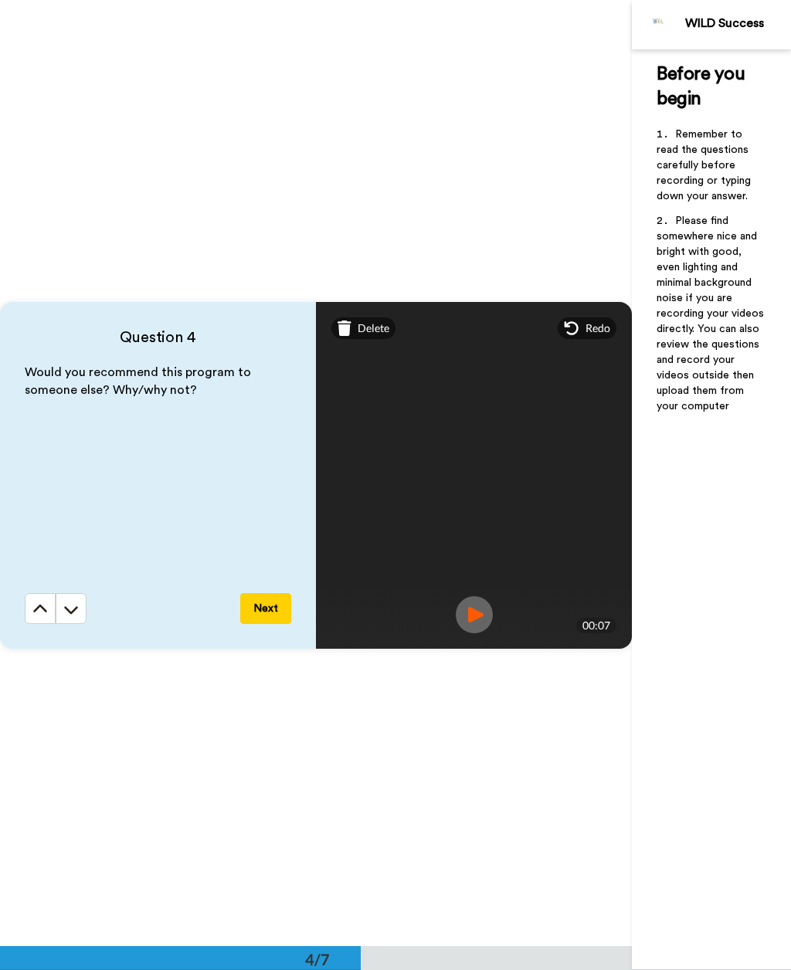
click at [379, 319] on div "Delete" at bounding box center [363, 329] width 64 height 22
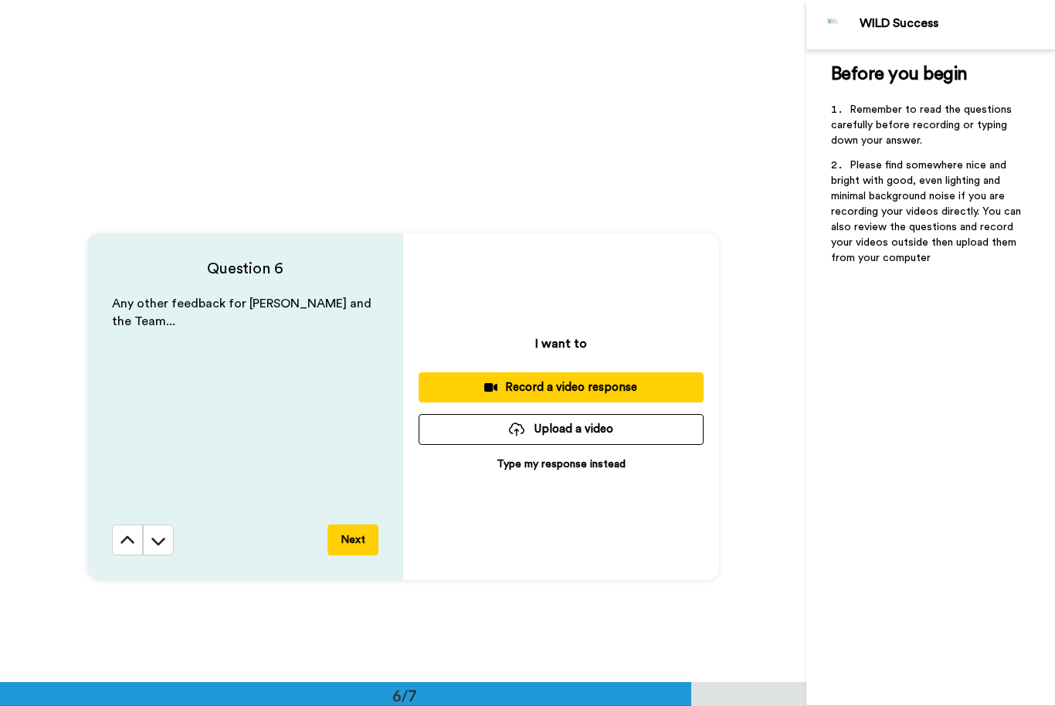
scroll to position [3349, 0]
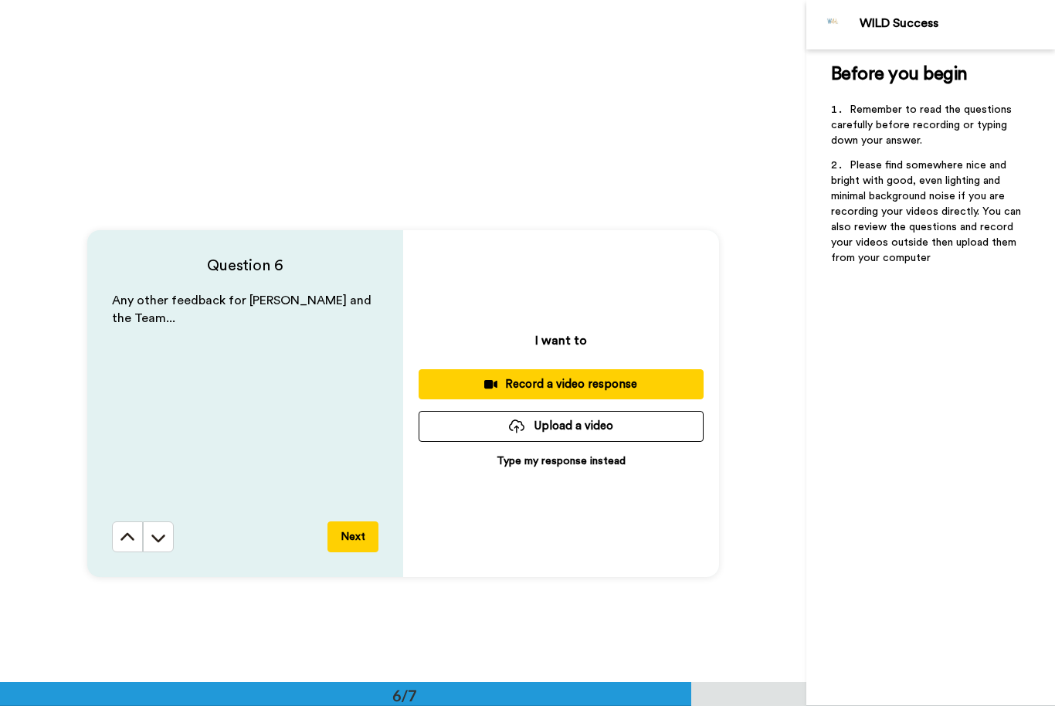
click at [573, 467] on p "Type my response instead" at bounding box center [561, 461] width 129 height 15
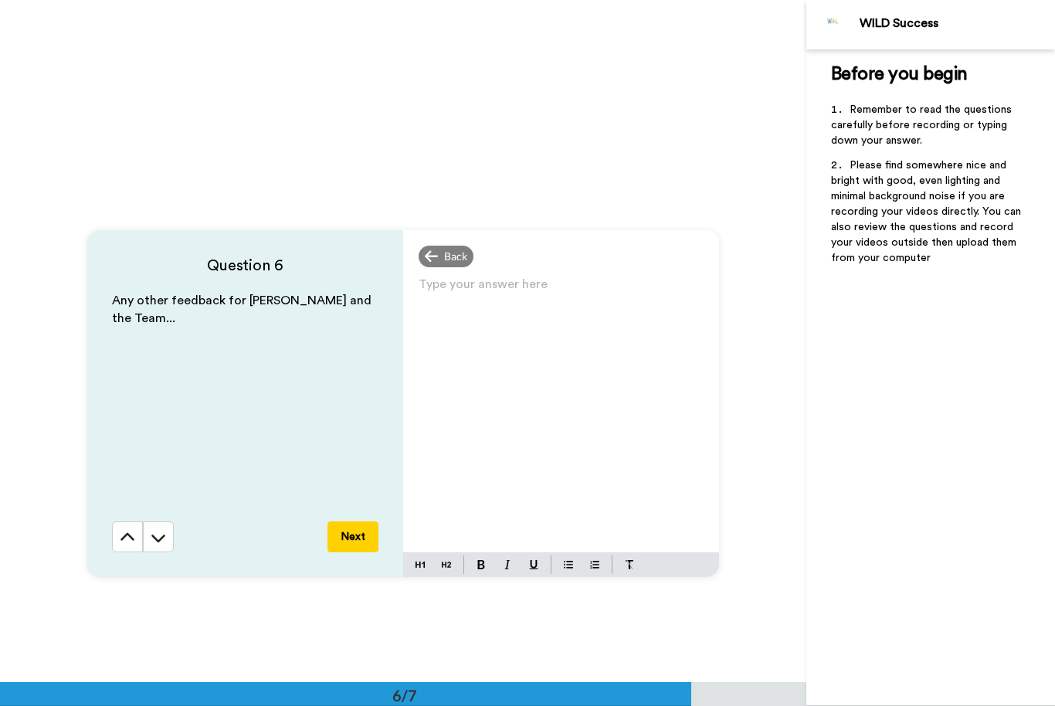
click at [522, 291] on p "Type your answer here ﻿" at bounding box center [561, 291] width 285 height 22
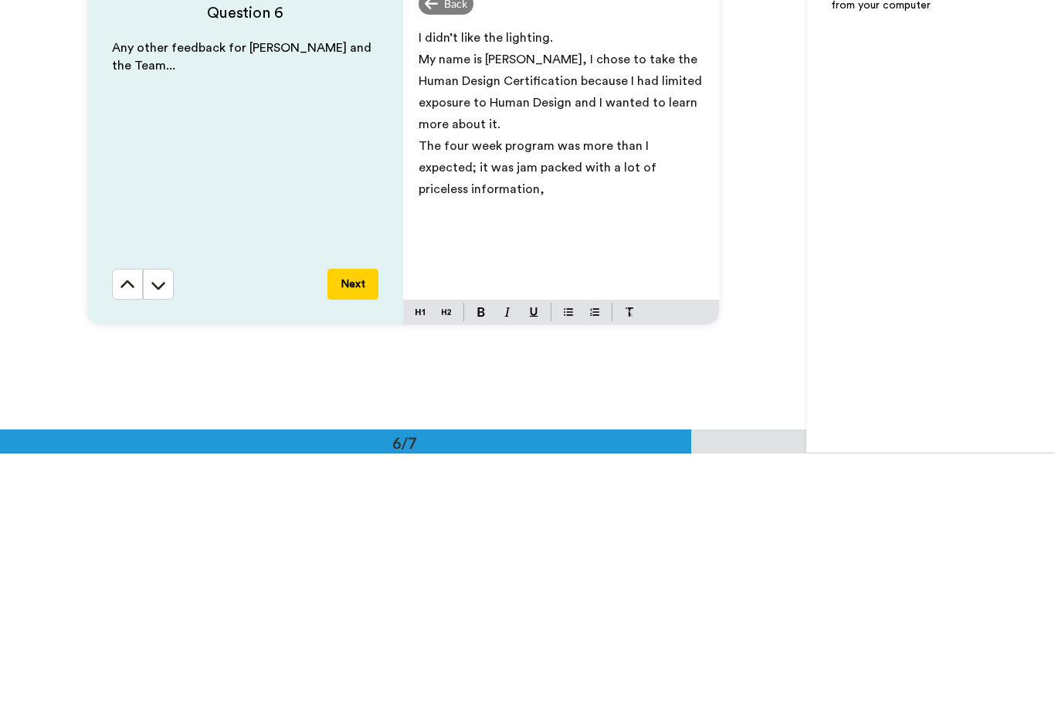
click at [702, 388] on p "The four week program was more than I expected; it was jam packed with a lot of…" at bounding box center [561, 420] width 285 height 65
click at [653, 393] on span "The four week program was more than I expected; I was blown away by the amount …" at bounding box center [558, 431] width 278 height 77
click at [487, 393] on span "The four week program was more than I expected; I was blown away by the amount …" at bounding box center [553, 421] width 269 height 56
click at [567, 388] on p "The four week program was more than I expected; I was blown away by the amount …" at bounding box center [561, 420] width 285 height 65
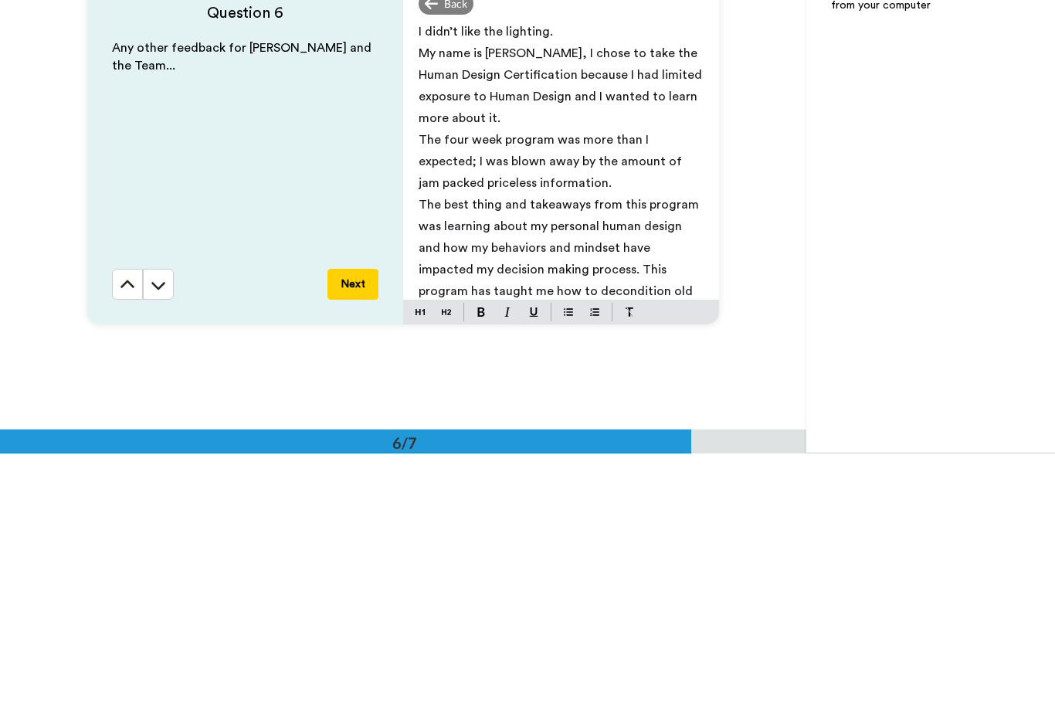
scroll to position [28, 0]
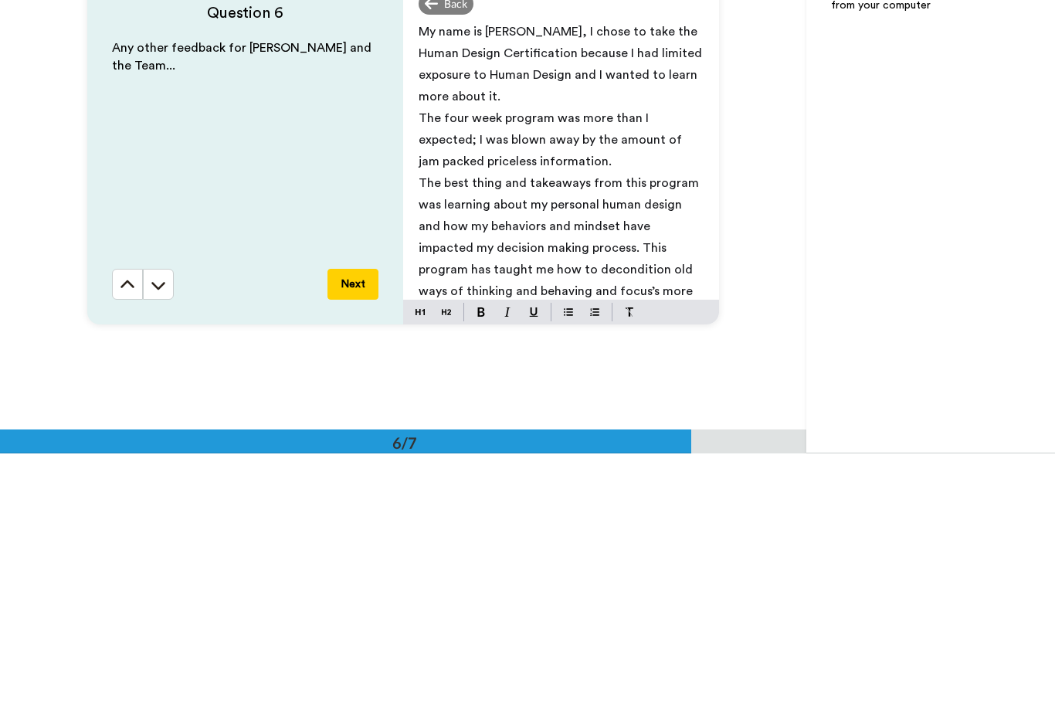
click at [545, 430] on span "The best thing and takeaways from this program was learning about my personal h…" at bounding box center [561, 501] width 284 height 142
click at [526, 430] on span "The best thing and takeaways from this program was learning about my personal h…" at bounding box center [561, 501] width 284 height 142
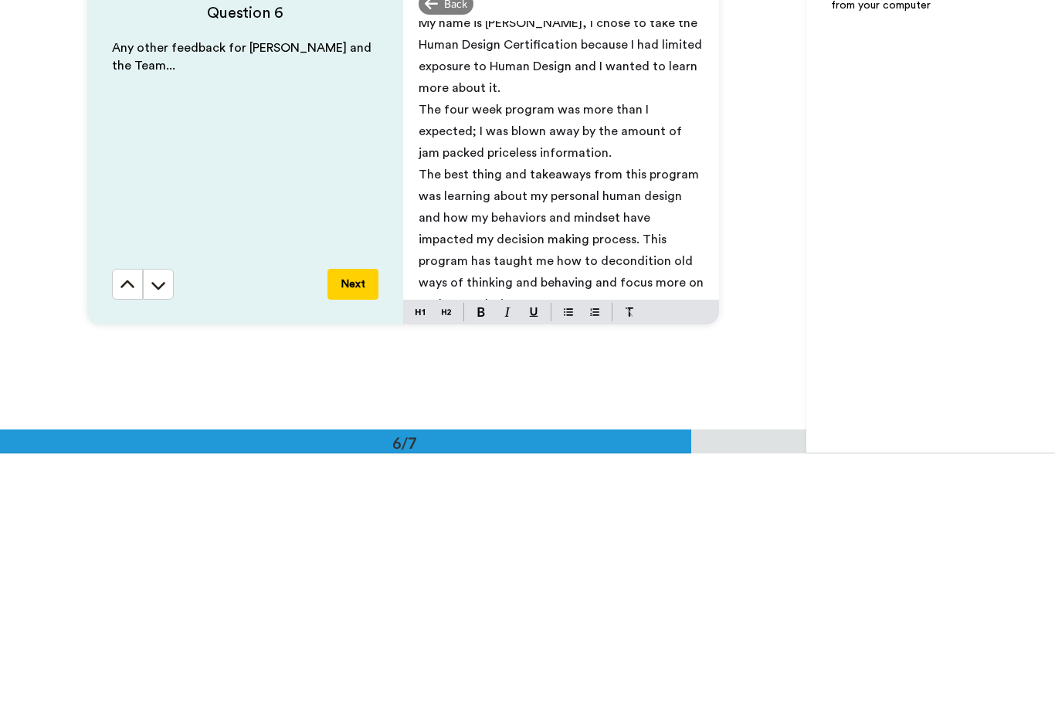
scroll to position [36, 0]
click at [681, 416] on p "The best thing and takeaways from this program was learning about my personal h…" at bounding box center [561, 491] width 285 height 151
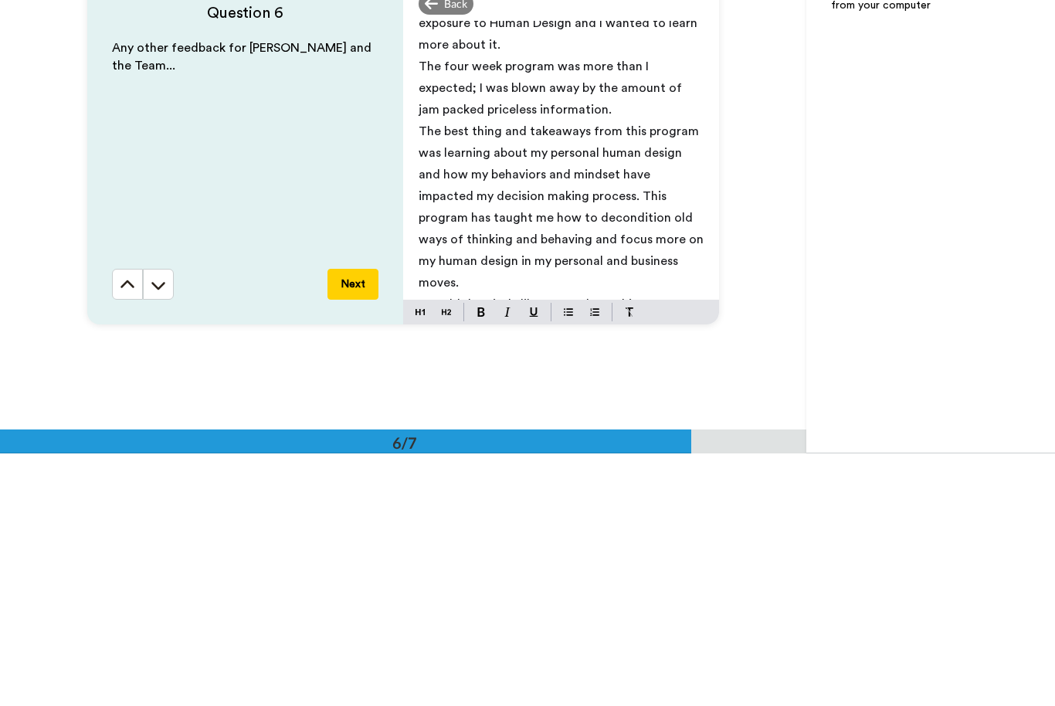
scroll to position [93, 0]
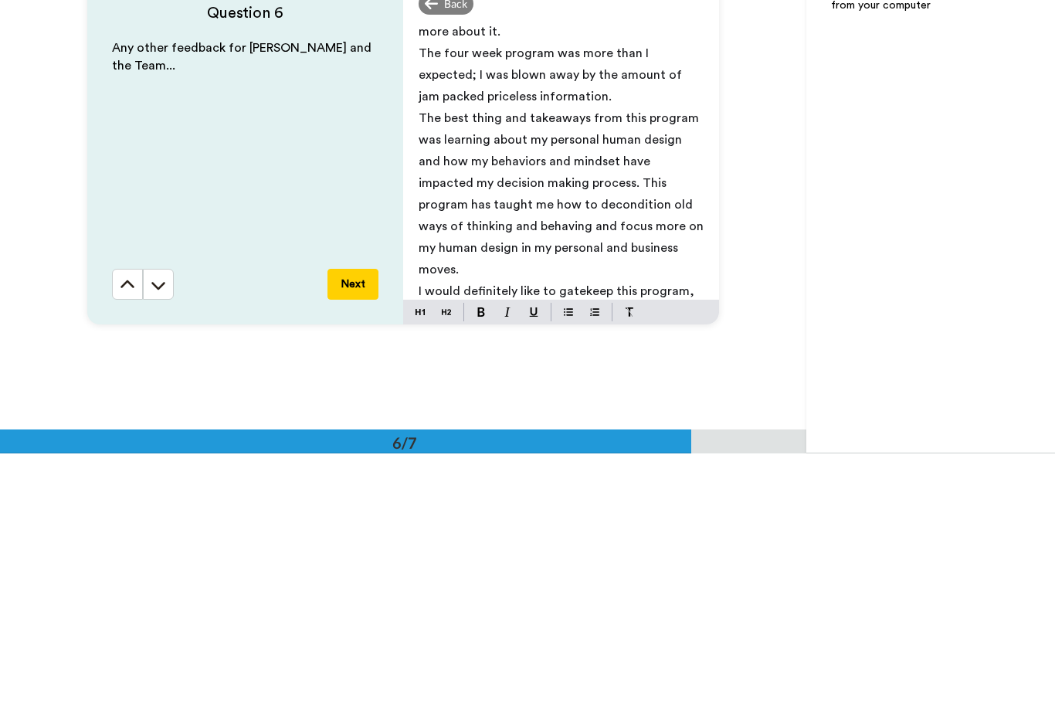
click at [595, 538] on span "I would definitely like to gatekeep this program, just being honest" at bounding box center [558, 555] width 279 height 34
click at [513, 533] on p "I would definitely like to gate-keep this program, just being honest" at bounding box center [561, 554] width 285 height 43
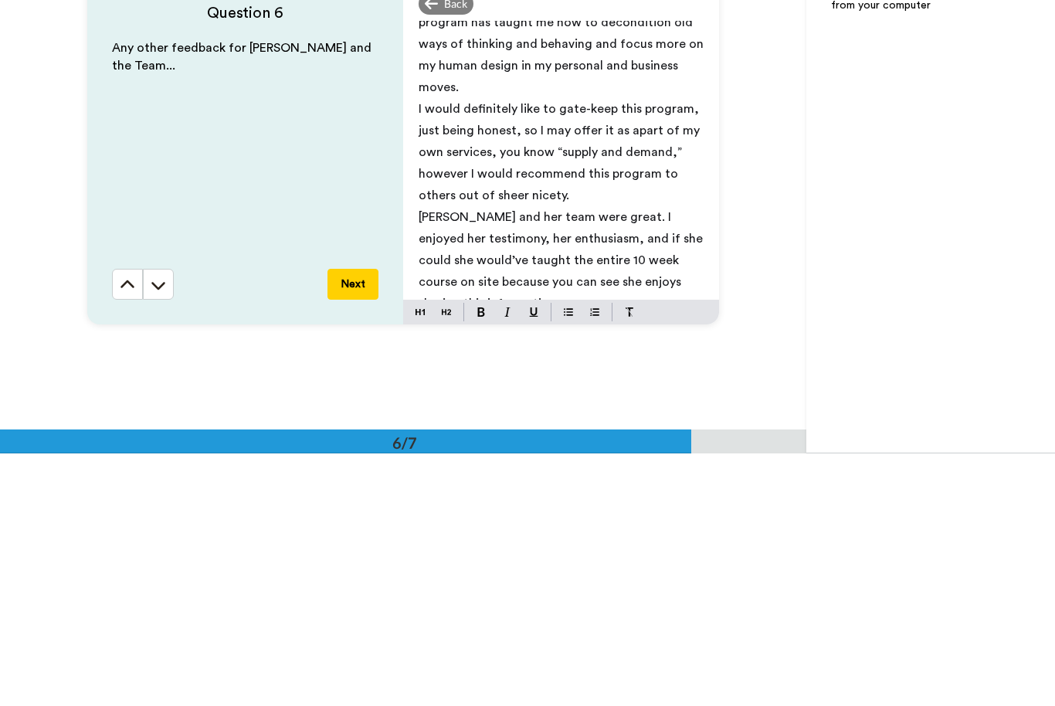
scroll to position [274, 0]
click at [602, 352] on p "I would definitely like to gate-keep this program, just being honest, so I may …" at bounding box center [561, 406] width 285 height 108
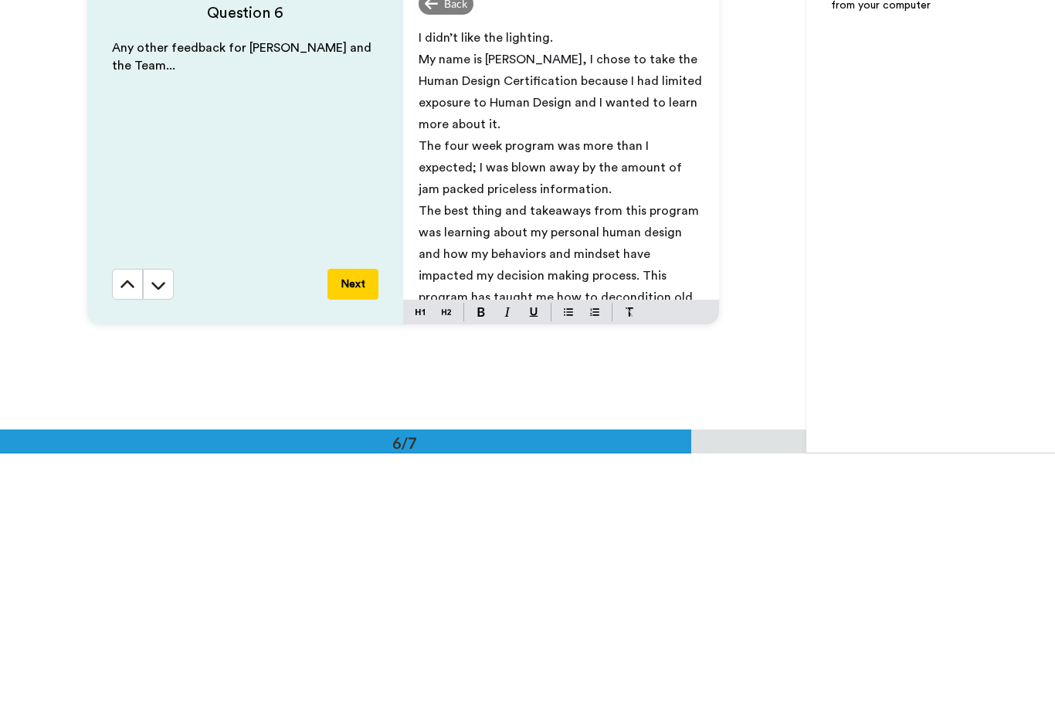
scroll to position [0, 0]
click at [420, 393] on span "The four week program was more than I expected; I was blown away by the amount …" at bounding box center [552, 421] width 267 height 56
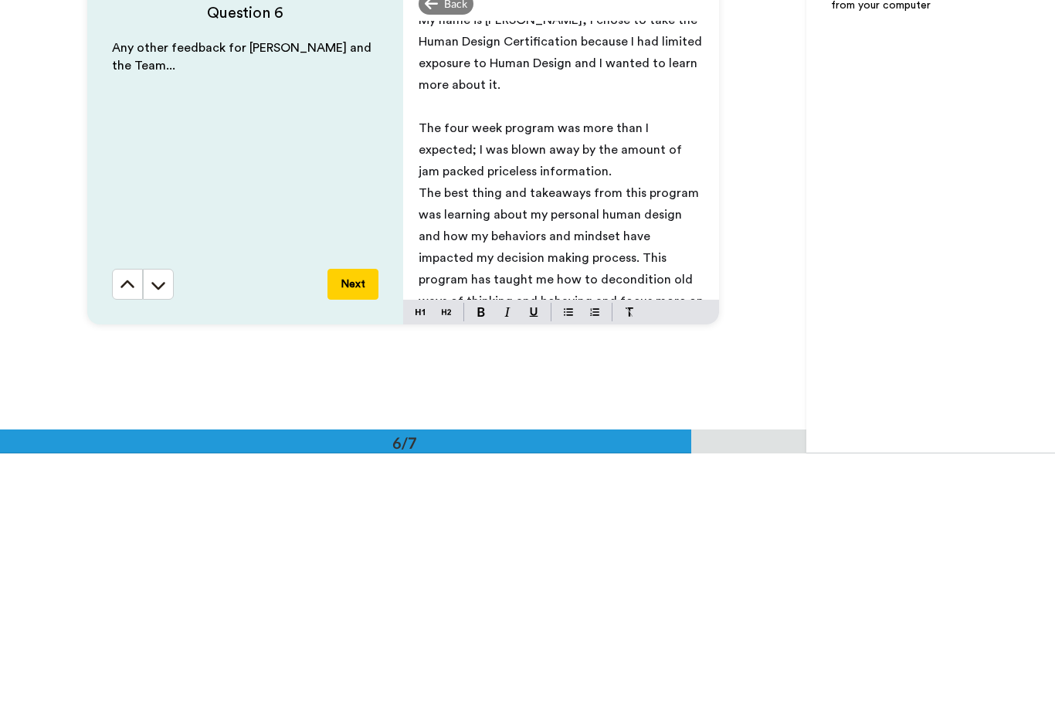
scroll to position [41, 0]
click at [416, 274] on div "I didn’t like the lighting. My name is [PERSON_NAME], I chose to take the Human…" at bounding box center [561, 413] width 316 height 279
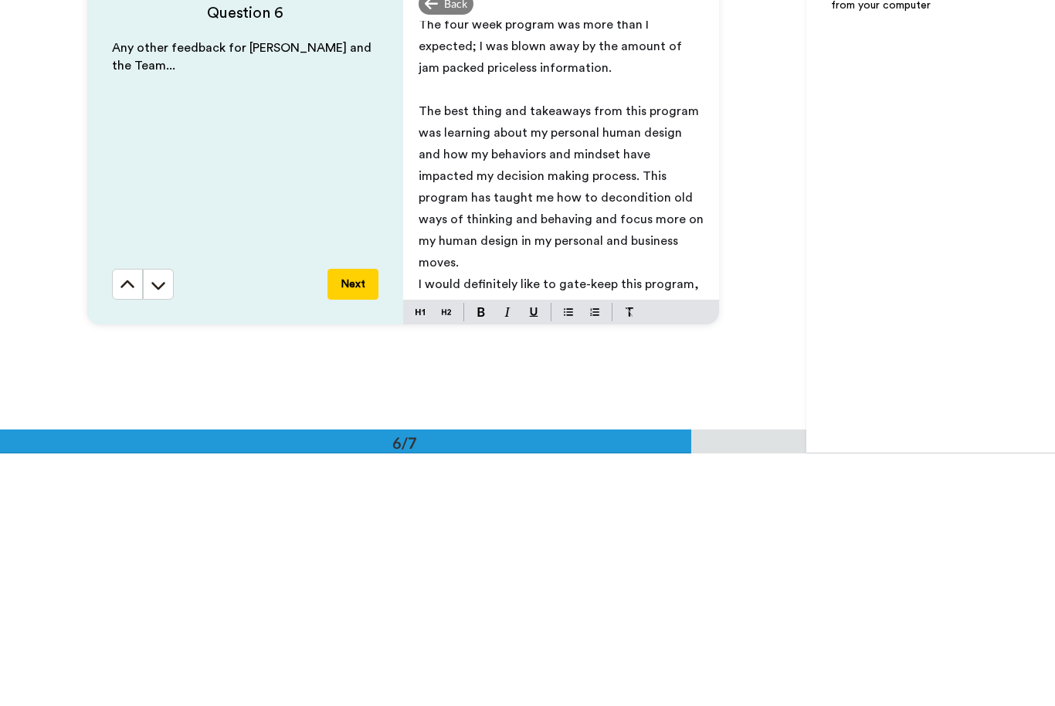
scroll to position [149, 0]
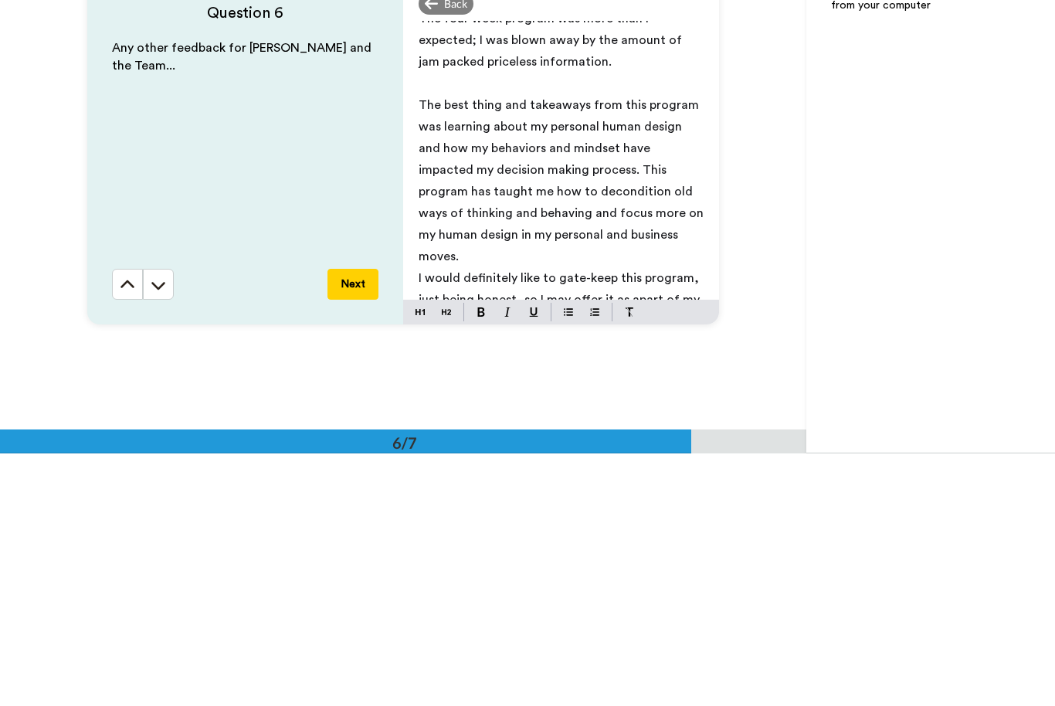
click at [414, 274] on div "I didn’t like the lighting. My name is [PERSON_NAME], I chose to take the Human…" at bounding box center [561, 413] width 316 height 279
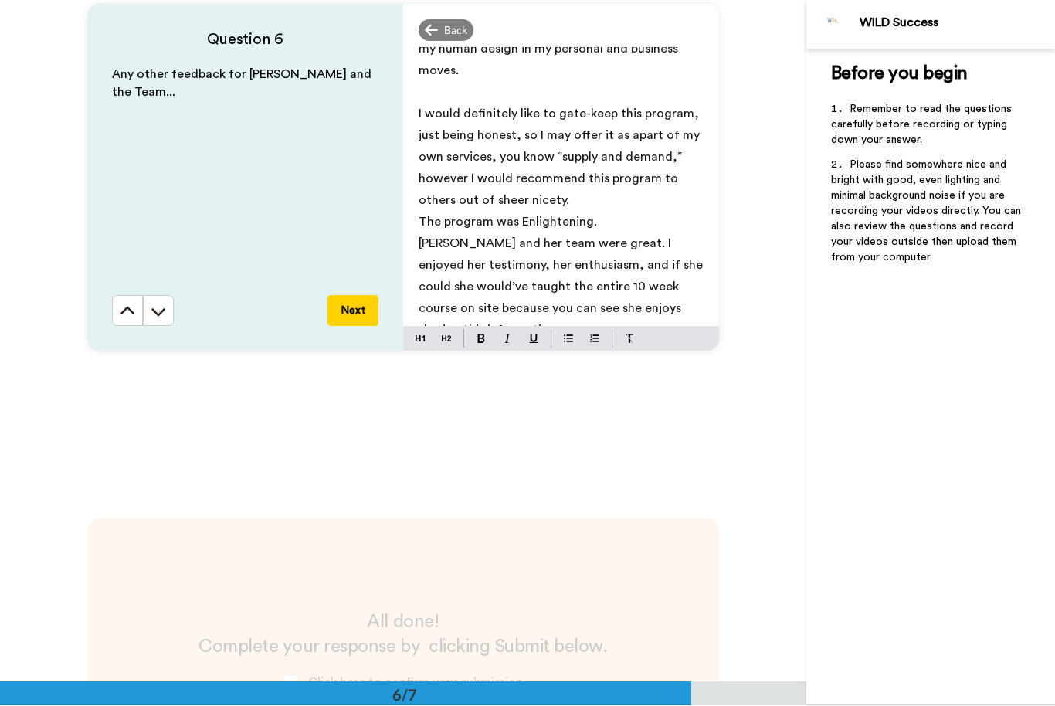
scroll to position [361, 0]
click at [424, 212] on p "The program was Enlightening." at bounding box center [561, 223] width 285 height 22
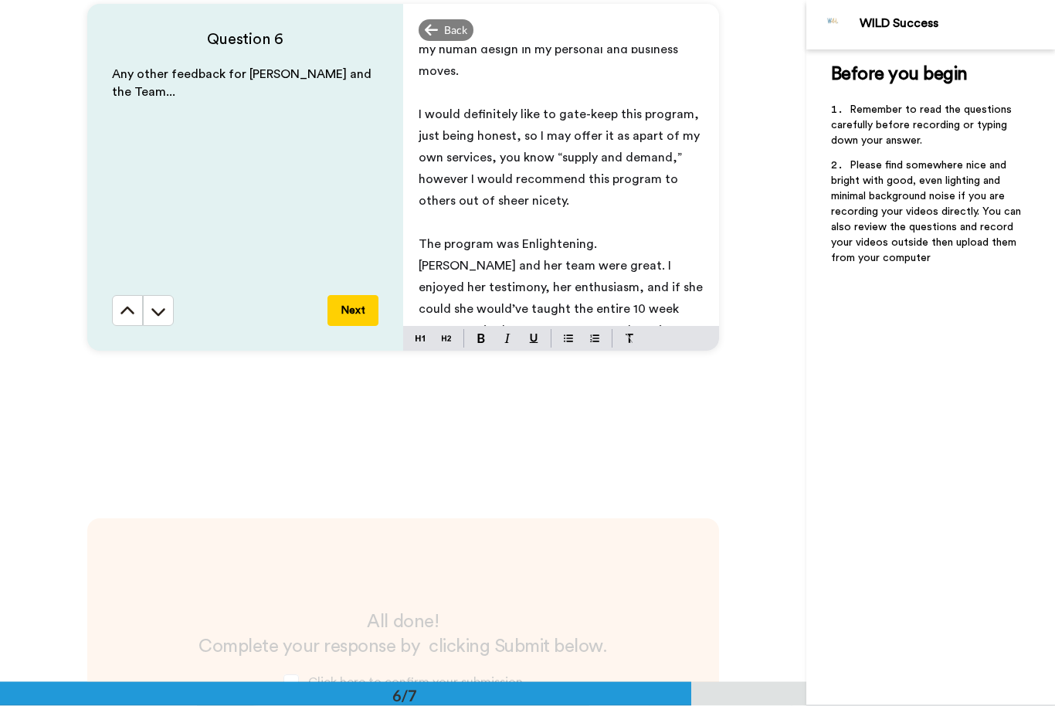
click at [413, 251] on div "I didn’t like the lighting. My name is [PERSON_NAME], I chose to take the Human…" at bounding box center [561, 187] width 316 height 279
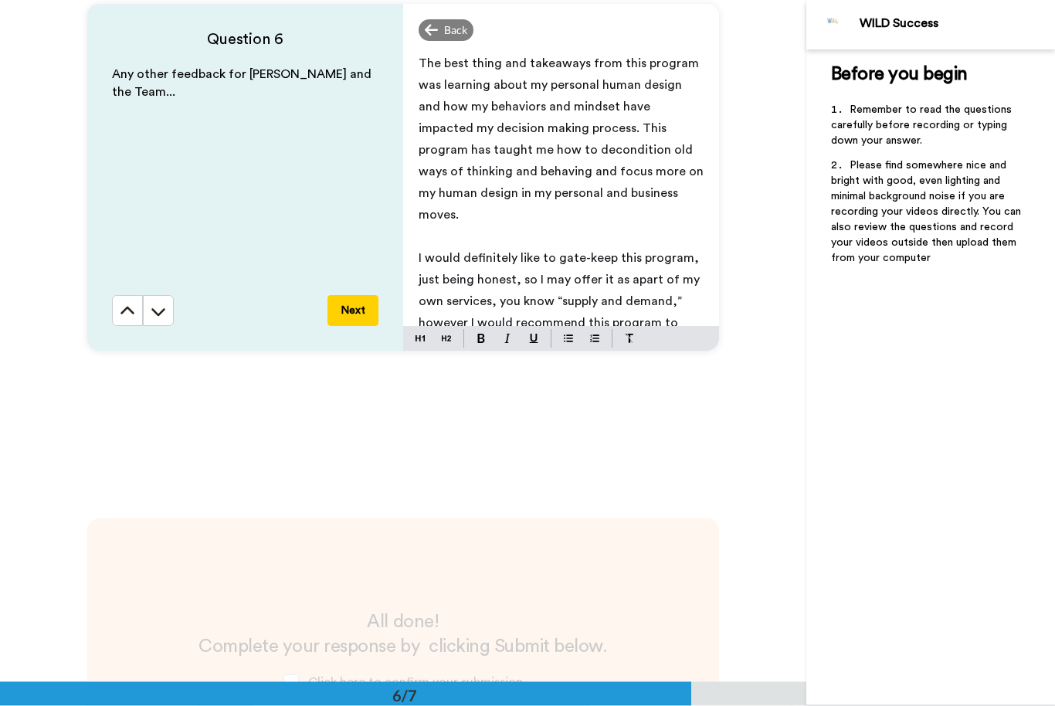
scroll to position [232, 0]
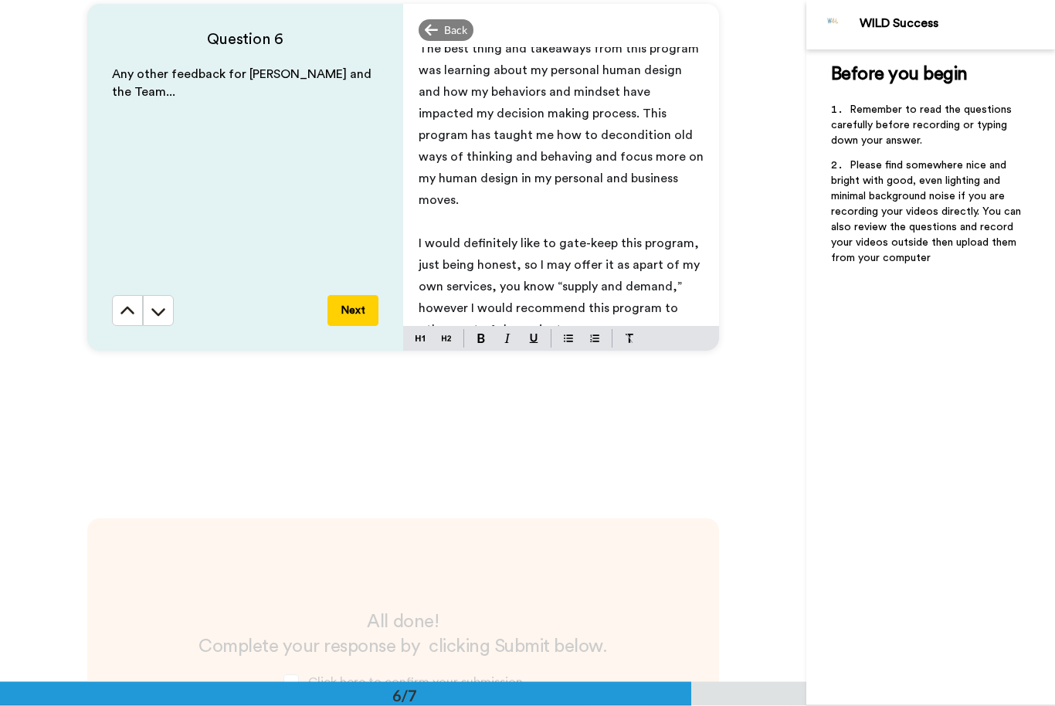
click at [613, 178] on p "The best thing and takeaways from this program was learning about my personal h…" at bounding box center [561, 125] width 285 height 173
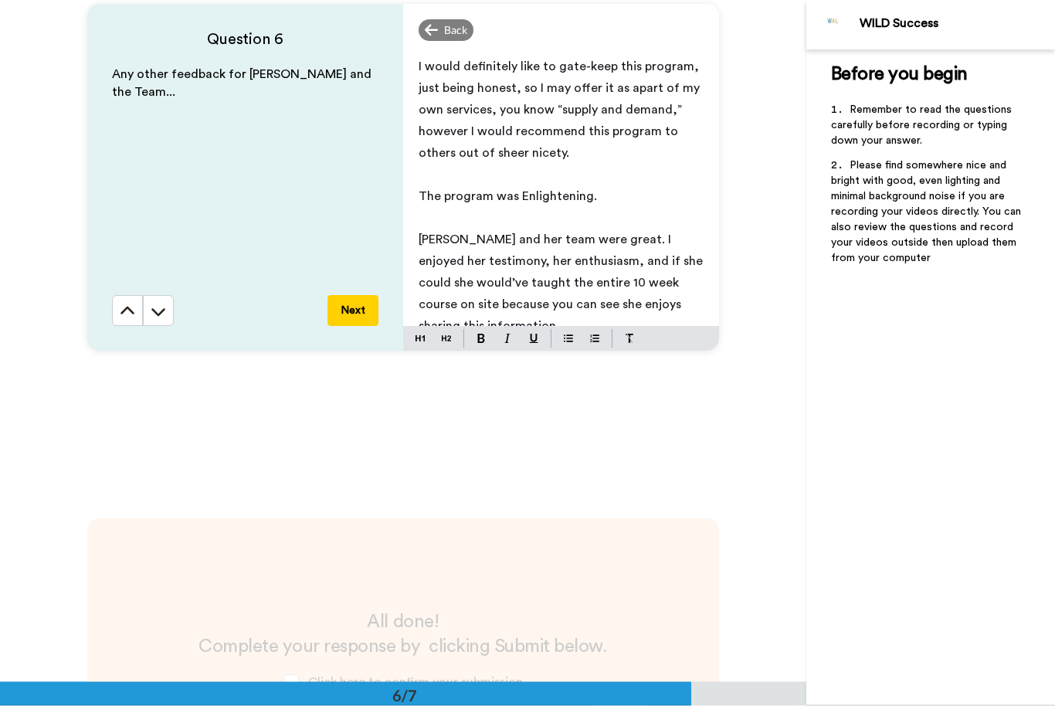
scroll to position [410, 0]
click at [636, 77] on p "I would definitely like to gate-keep this program, just being honest, so I may …" at bounding box center [561, 110] width 285 height 108
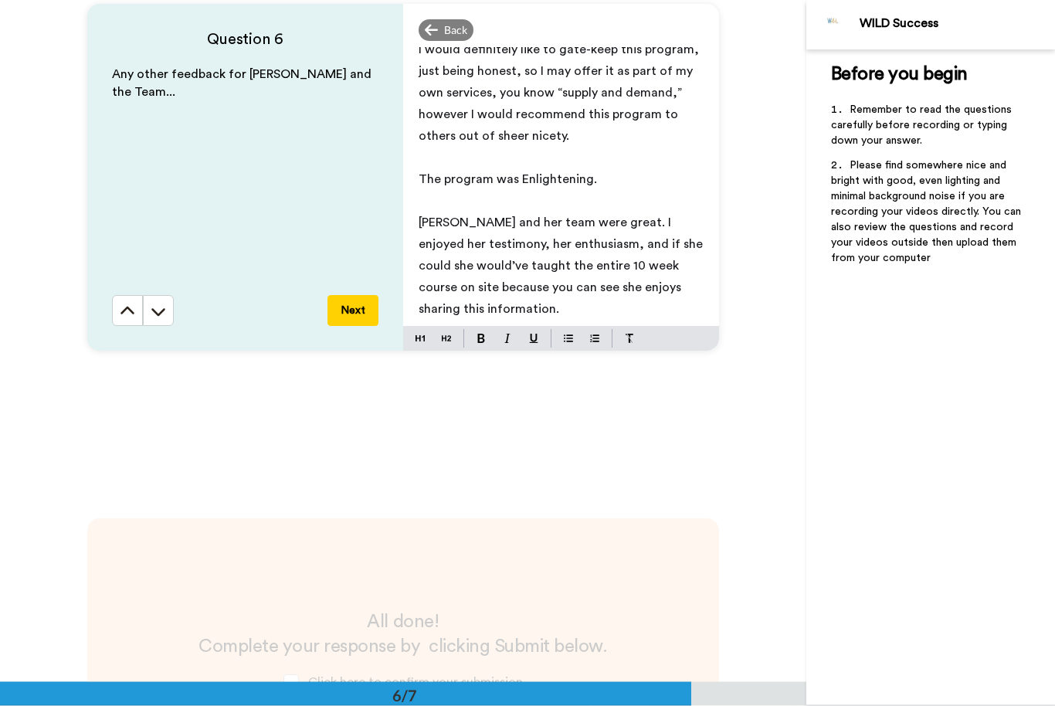
scroll to position [426, 0]
click at [643, 244] on span "[PERSON_NAME] and her team were great. I enjoyed her testimony, her enthusiasm,…" at bounding box center [562, 266] width 287 height 99
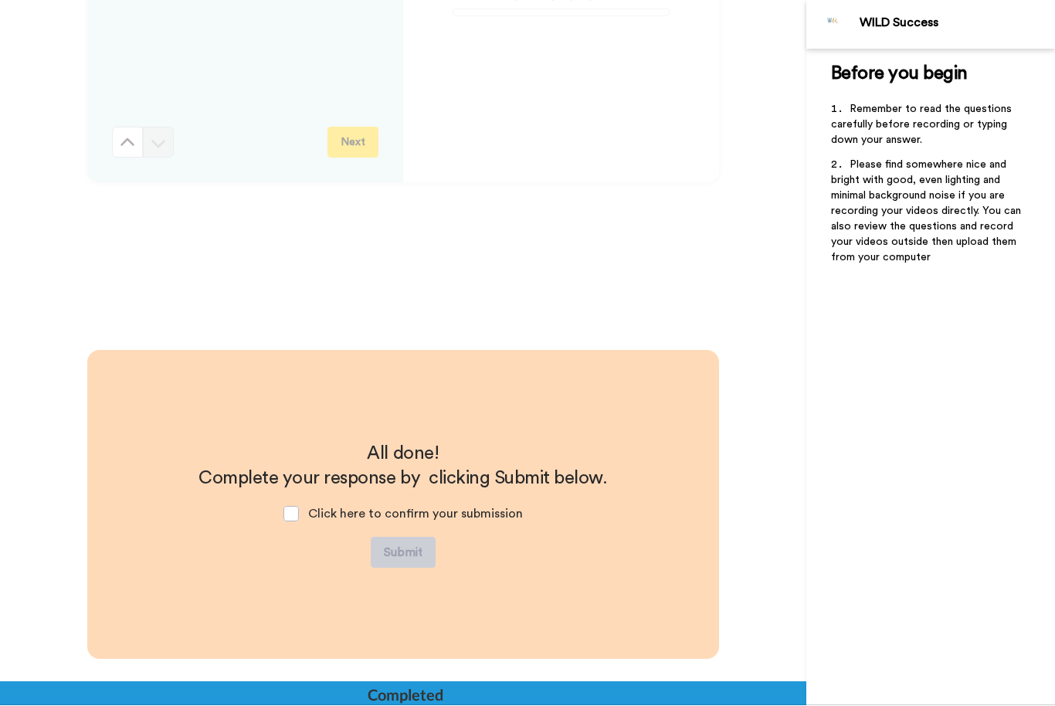
scroll to position [3744, 0]
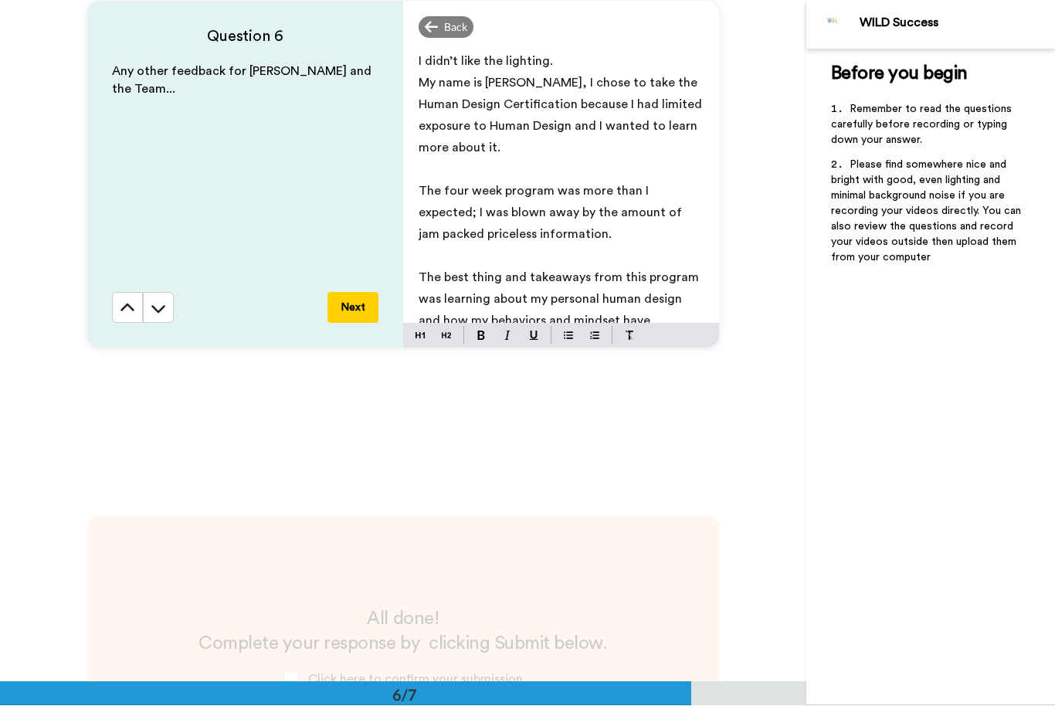
click at [359, 312] on button "Next" at bounding box center [353, 308] width 51 height 31
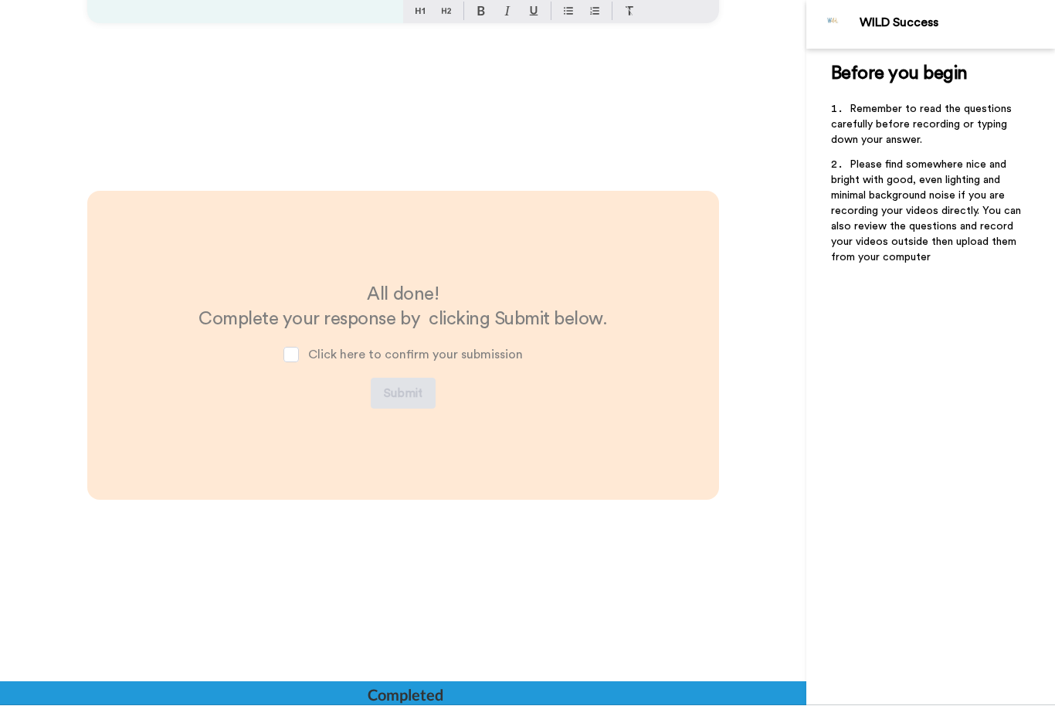
scroll to position [3907, 0]
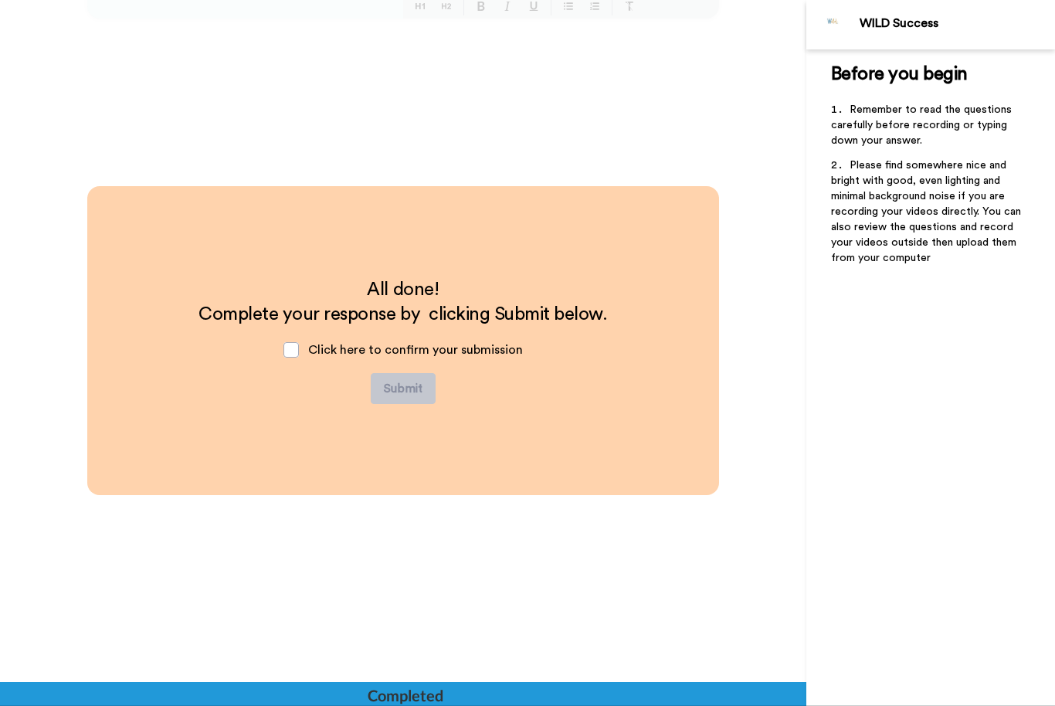
click at [294, 345] on span at bounding box center [291, 349] width 15 height 15
click at [299, 355] on span at bounding box center [291, 349] width 15 height 15
click at [287, 359] on div "Click here to confirm your submission" at bounding box center [403, 350] width 264 height 46
click at [287, 348] on span at bounding box center [291, 349] width 15 height 15
click at [393, 402] on button "Submit" at bounding box center [403, 388] width 65 height 31
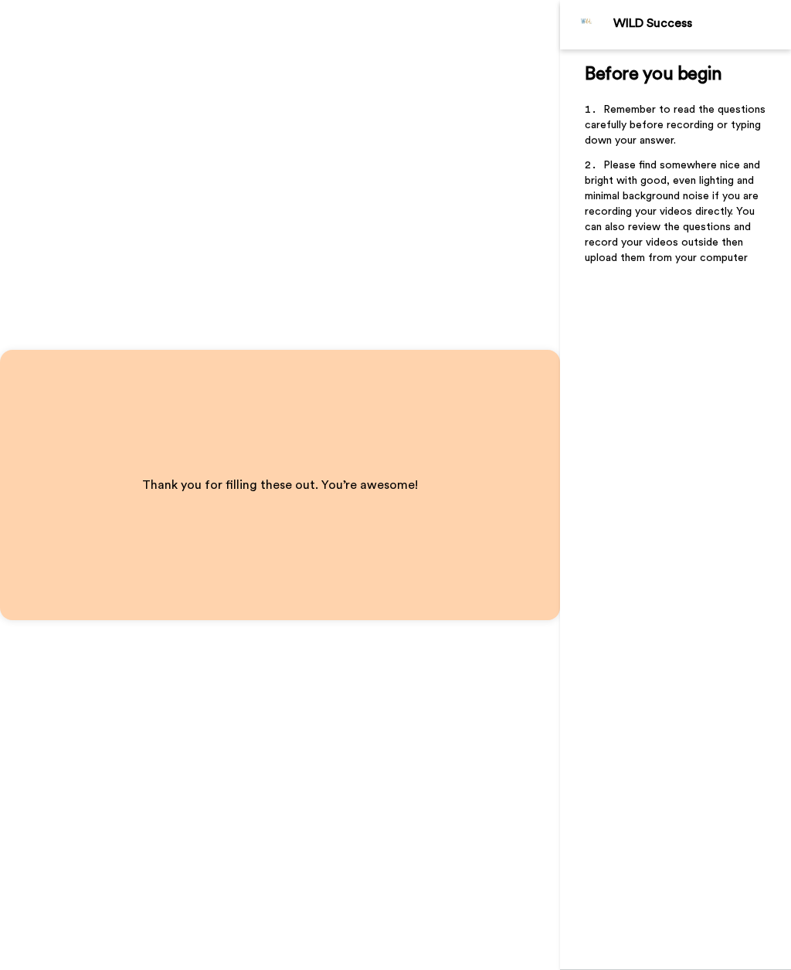
click at [723, 321] on div "Before you begin ﻿ Remember to read the questions carefully before recording or…" at bounding box center [675, 509] width 231 height 921
click at [739, 413] on div "Before you begin ﻿ Remember to read the questions carefully before recording or…" at bounding box center [675, 509] width 231 height 921
click at [766, 374] on div "Before you begin ﻿ Remember to read the questions carefully before recording or…" at bounding box center [675, 509] width 231 height 921
click at [766, 373] on div "Before you begin ﻿ Remember to read the questions carefully before recording or…" at bounding box center [675, 509] width 231 height 921
